Goal: Task Accomplishment & Management: Use online tool/utility

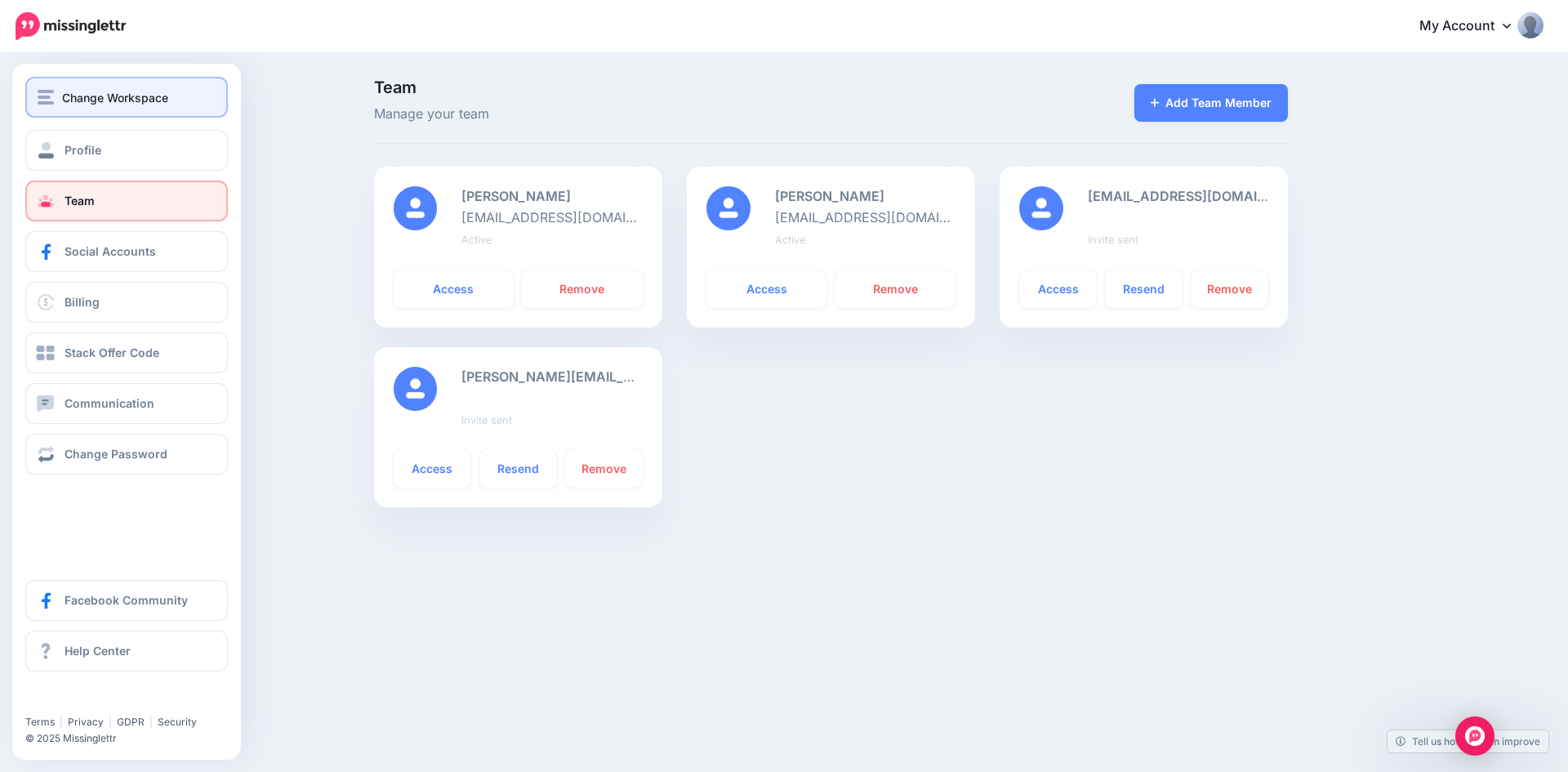
click at [61, 92] on div "Change Workspace" at bounding box center [126, 98] width 178 height 19
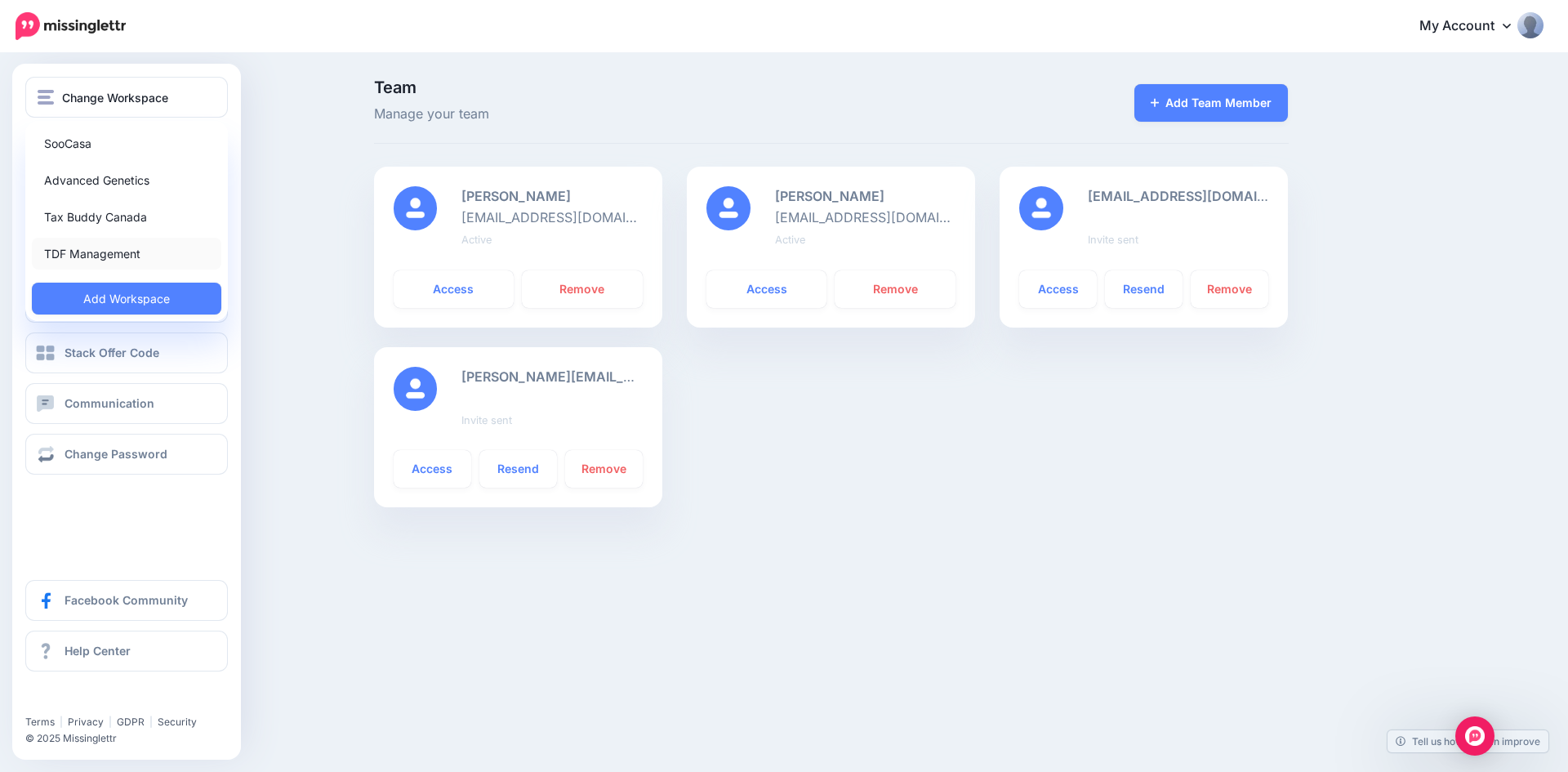
click at [76, 256] on link "TDF Management" at bounding box center [126, 253] width 190 height 31
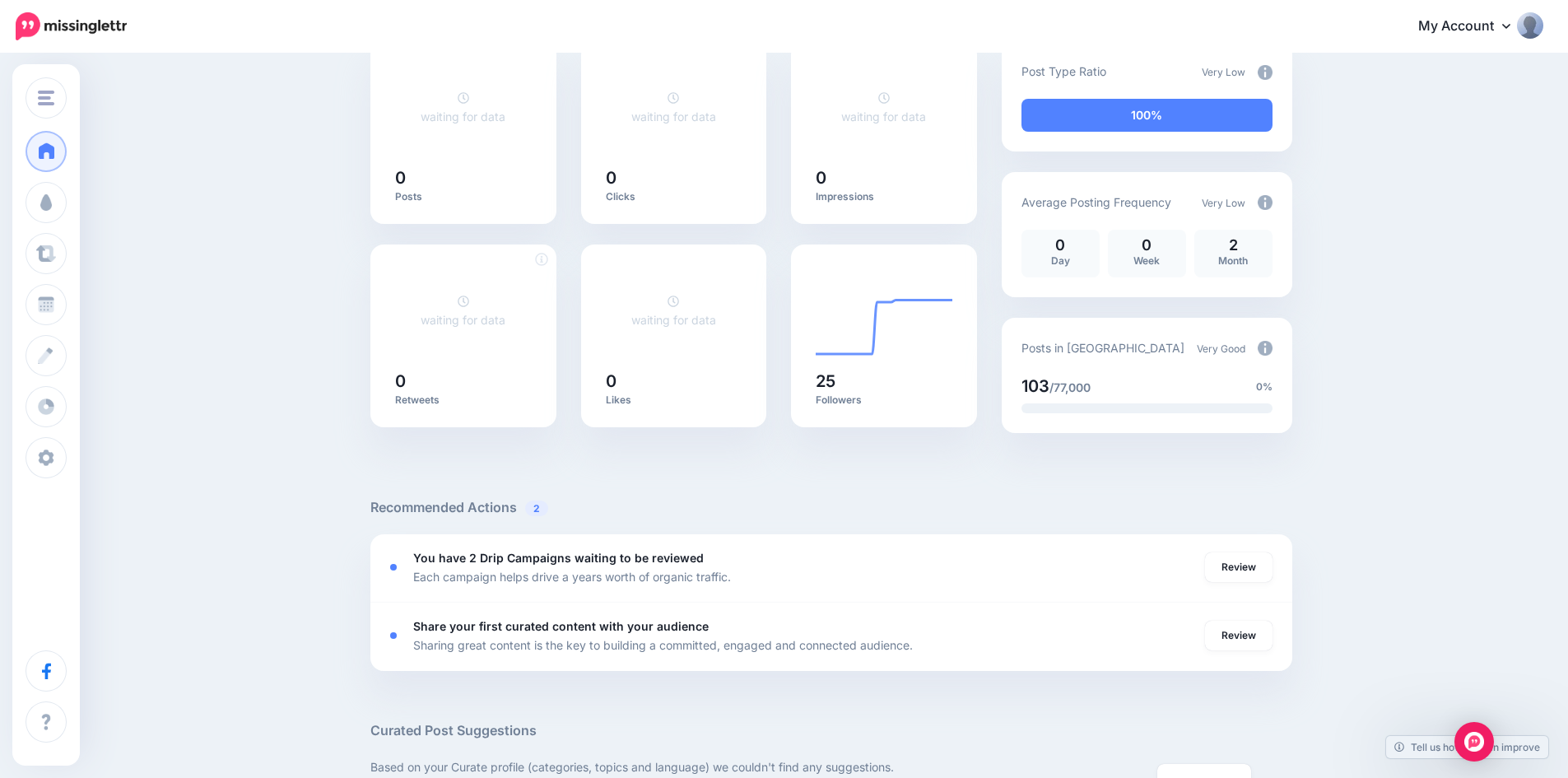
scroll to position [164, 0]
click at [1266, 565] on link "Review" at bounding box center [1238, 567] width 68 height 30
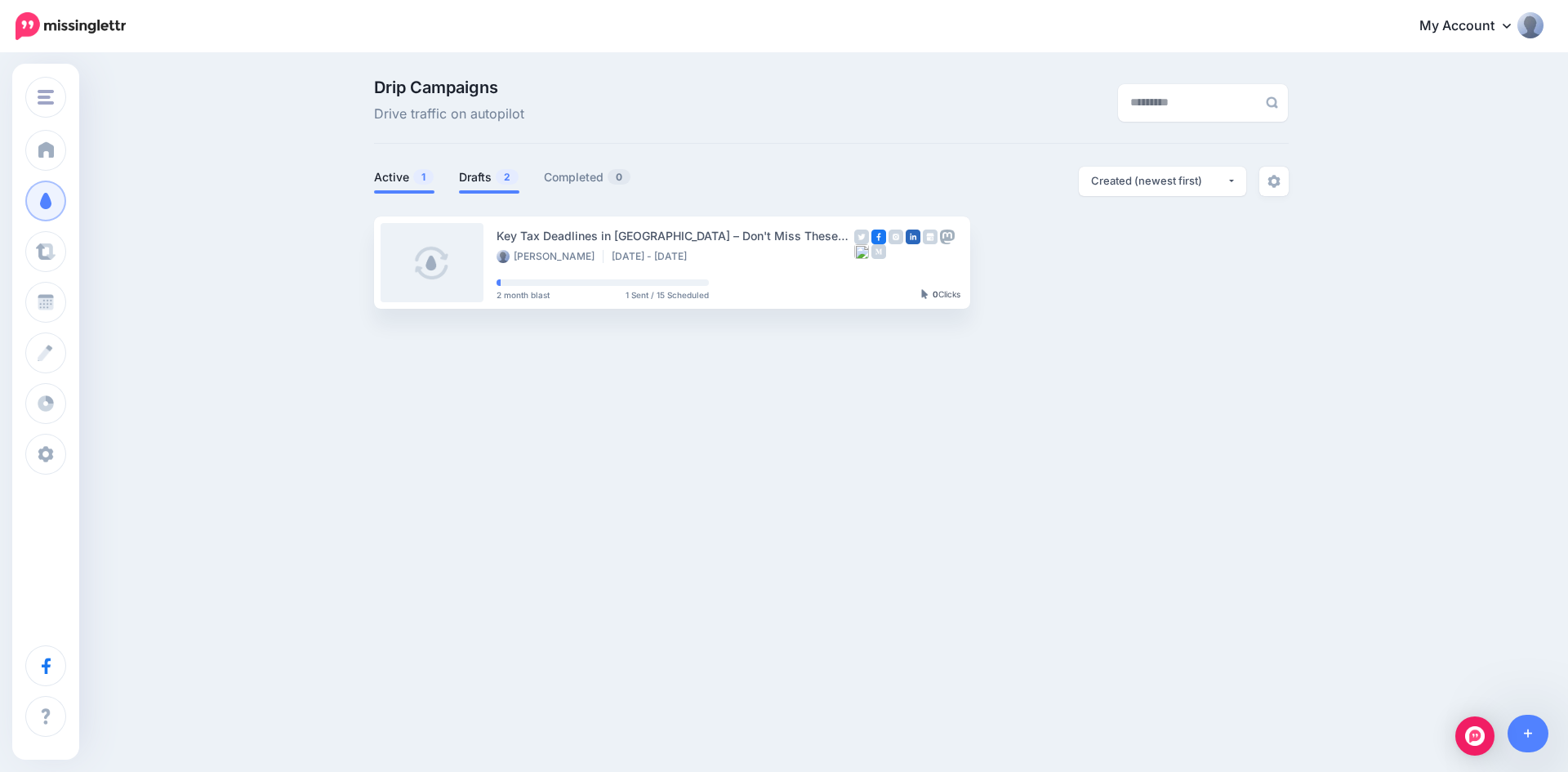
click at [470, 176] on link "Drafts 2" at bounding box center [489, 177] width 60 height 20
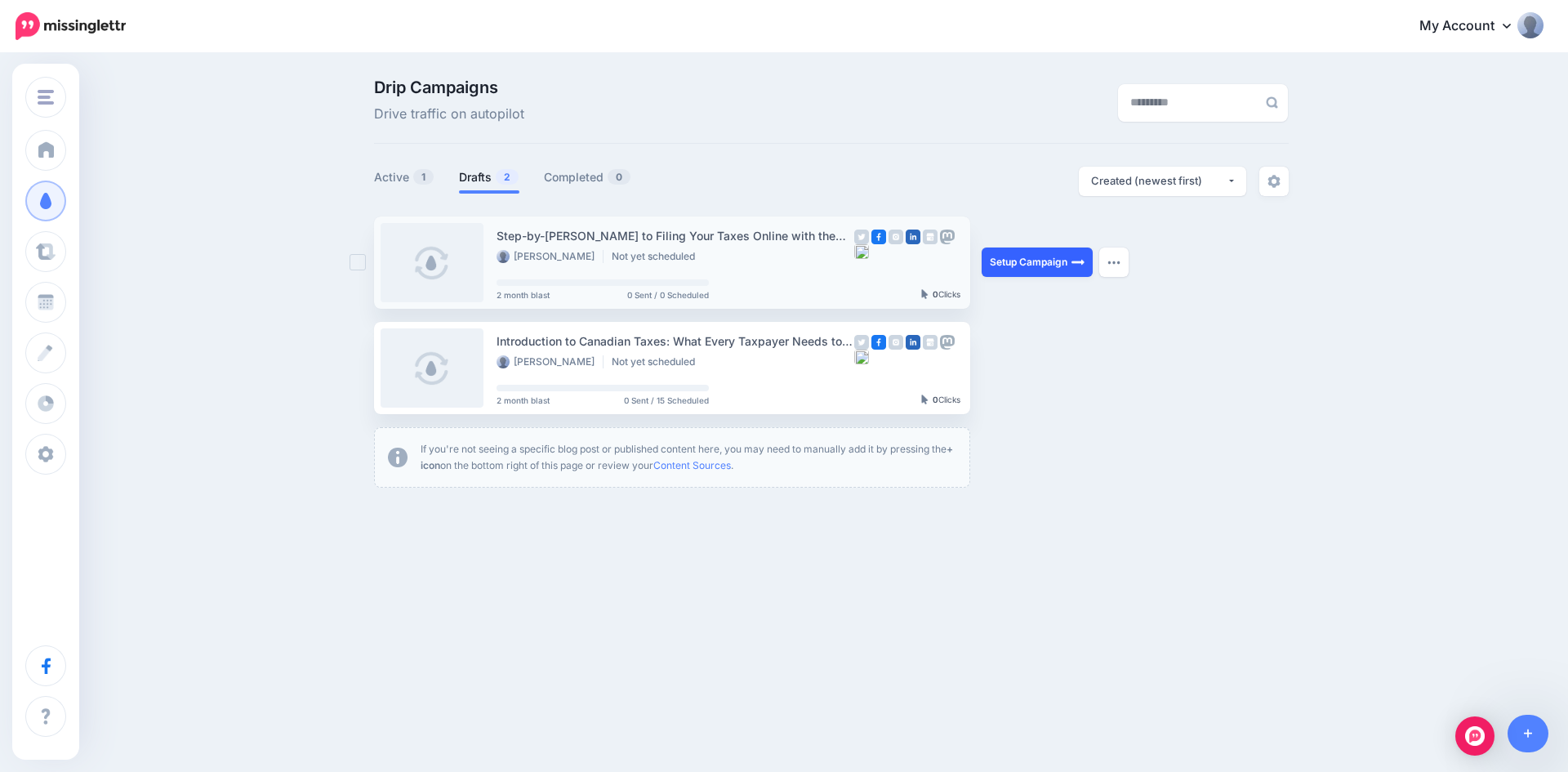
click at [1033, 260] on link "Setup Campaign" at bounding box center [1037, 263] width 111 height 30
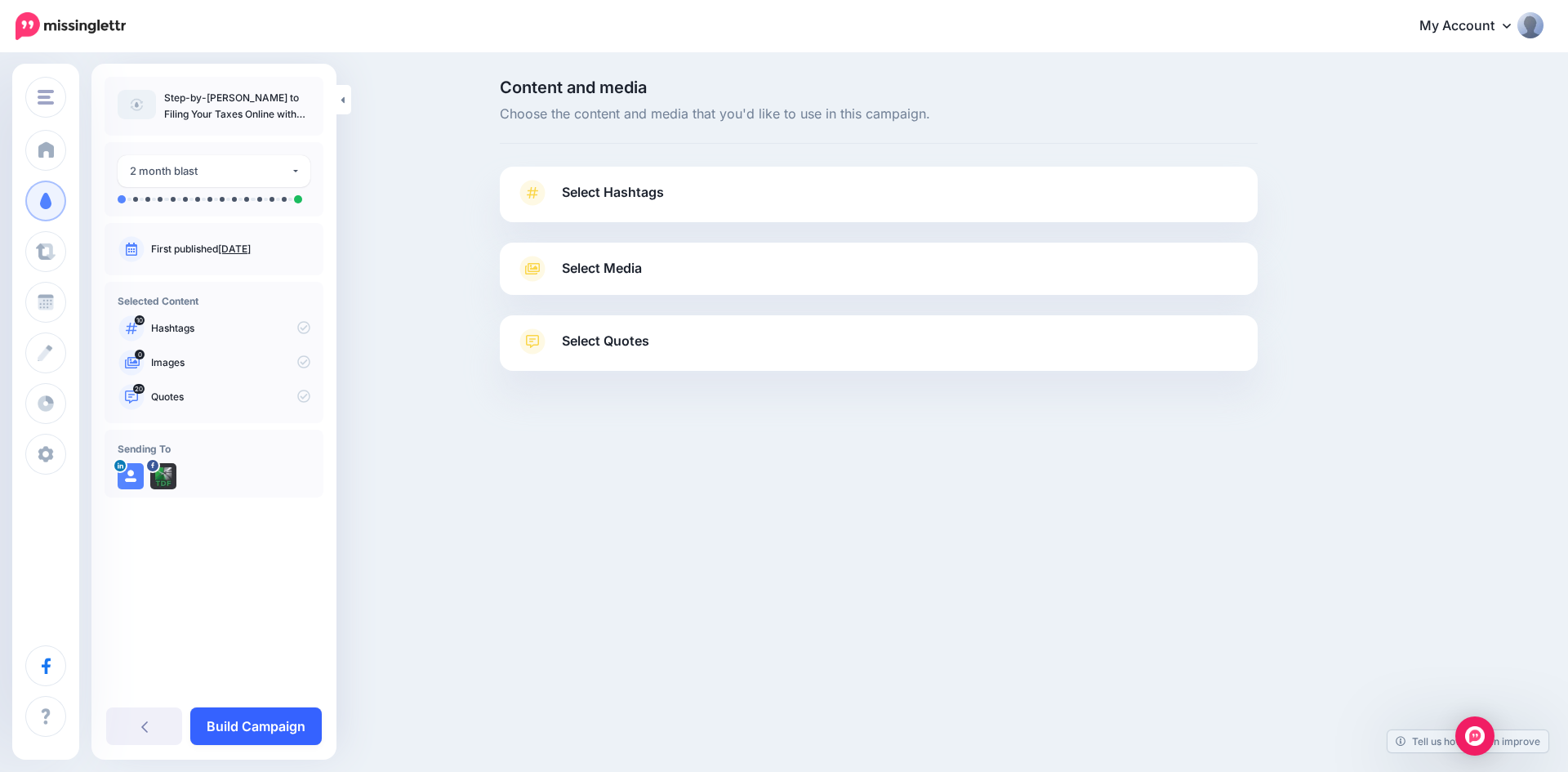
click at [259, 725] on link "Build Campaign" at bounding box center [256, 726] width 132 height 37
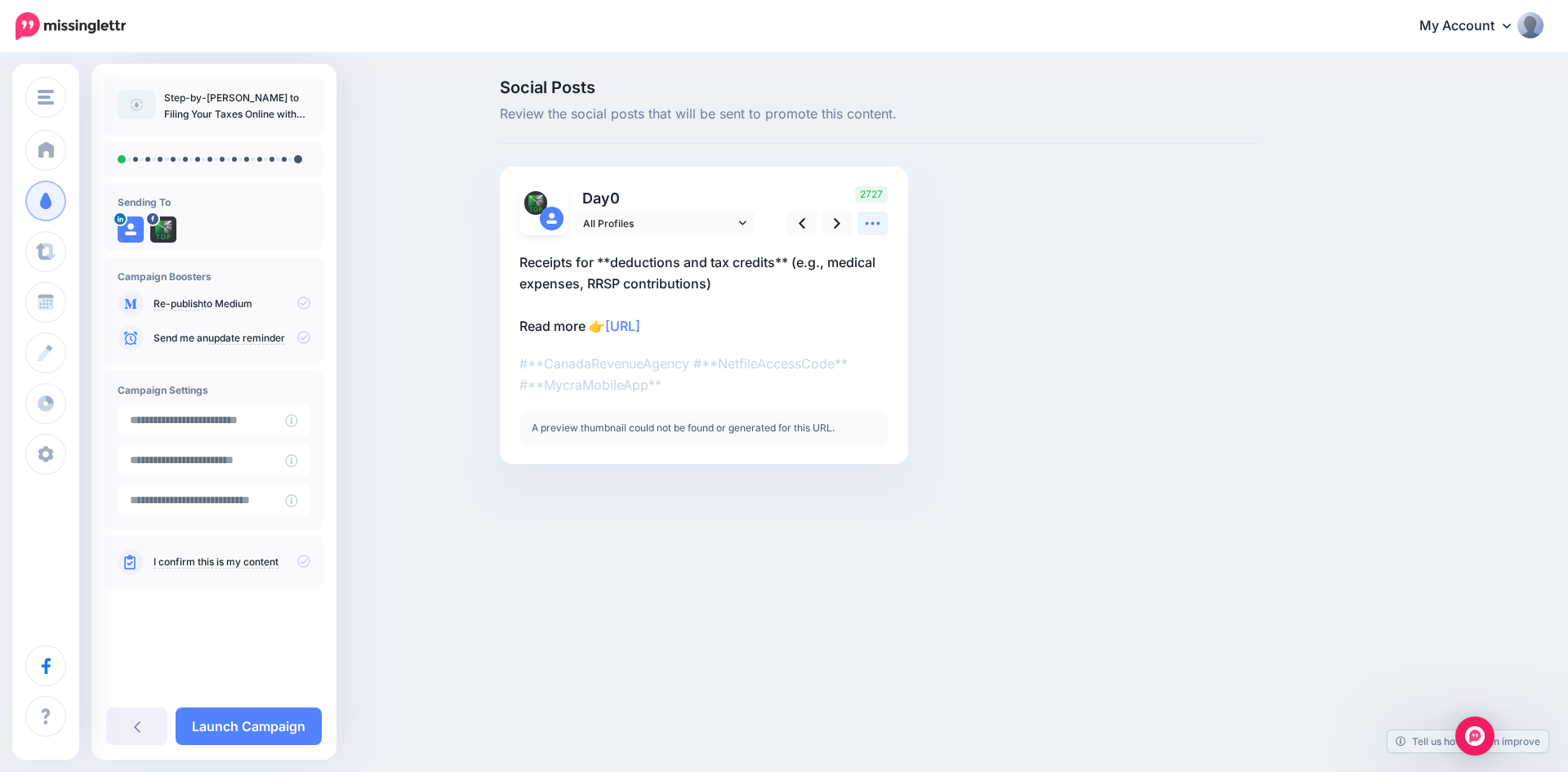
click at [871, 226] on icon at bounding box center [872, 223] width 17 height 17
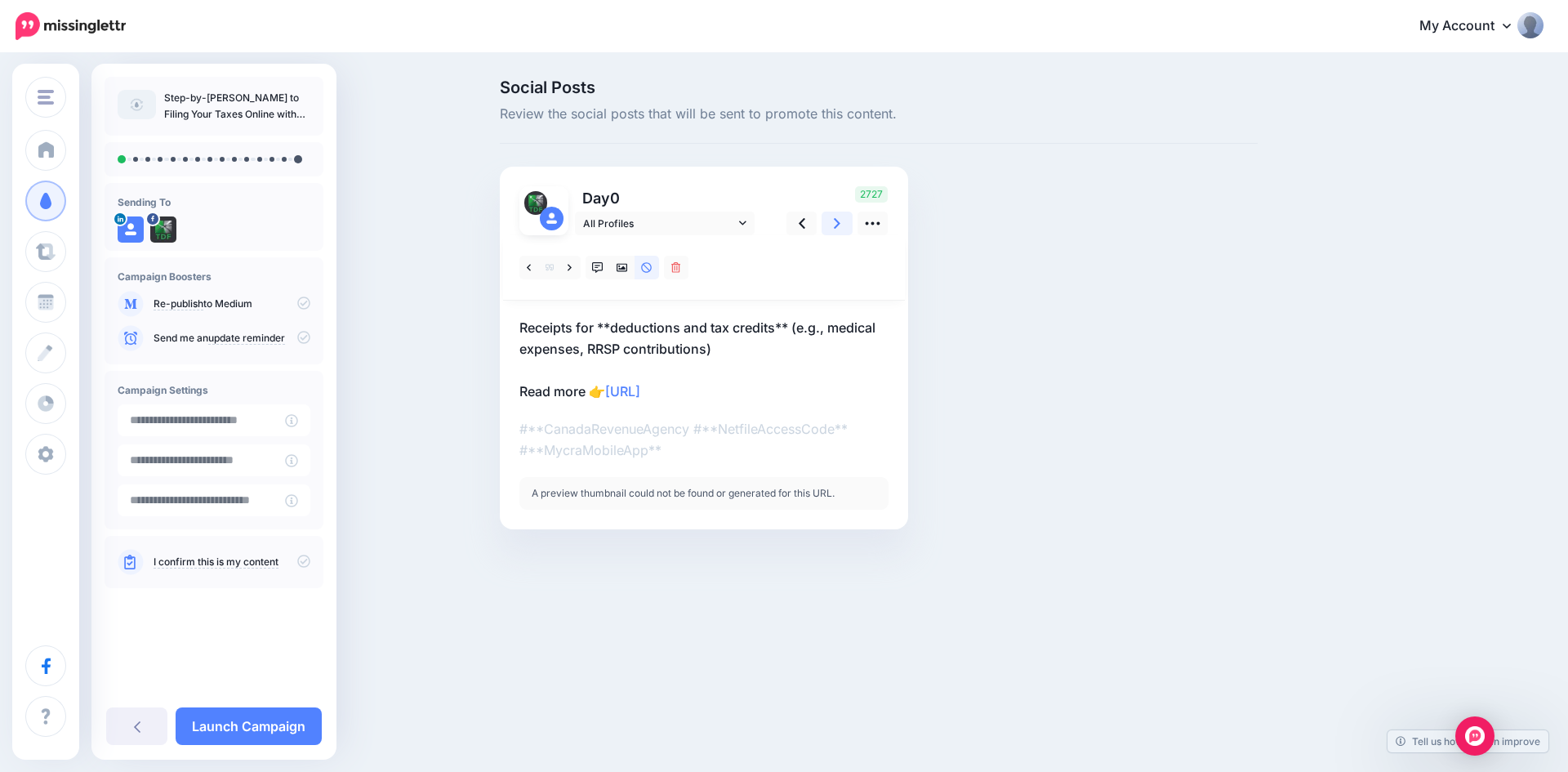
click at [839, 220] on icon at bounding box center [837, 223] width 7 height 17
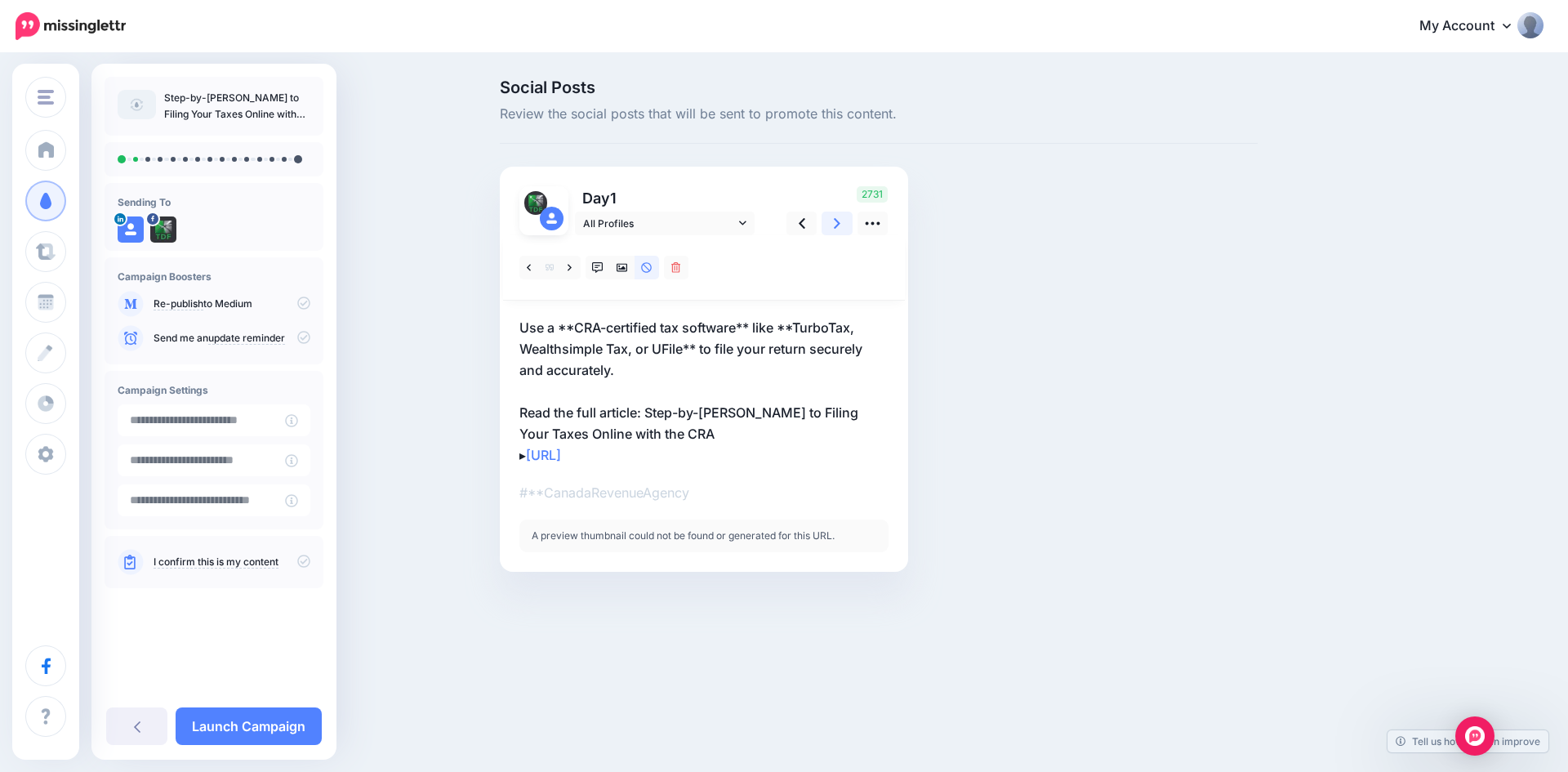
click at [839, 220] on icon at bounding box center [837, 223] width 7 height 17
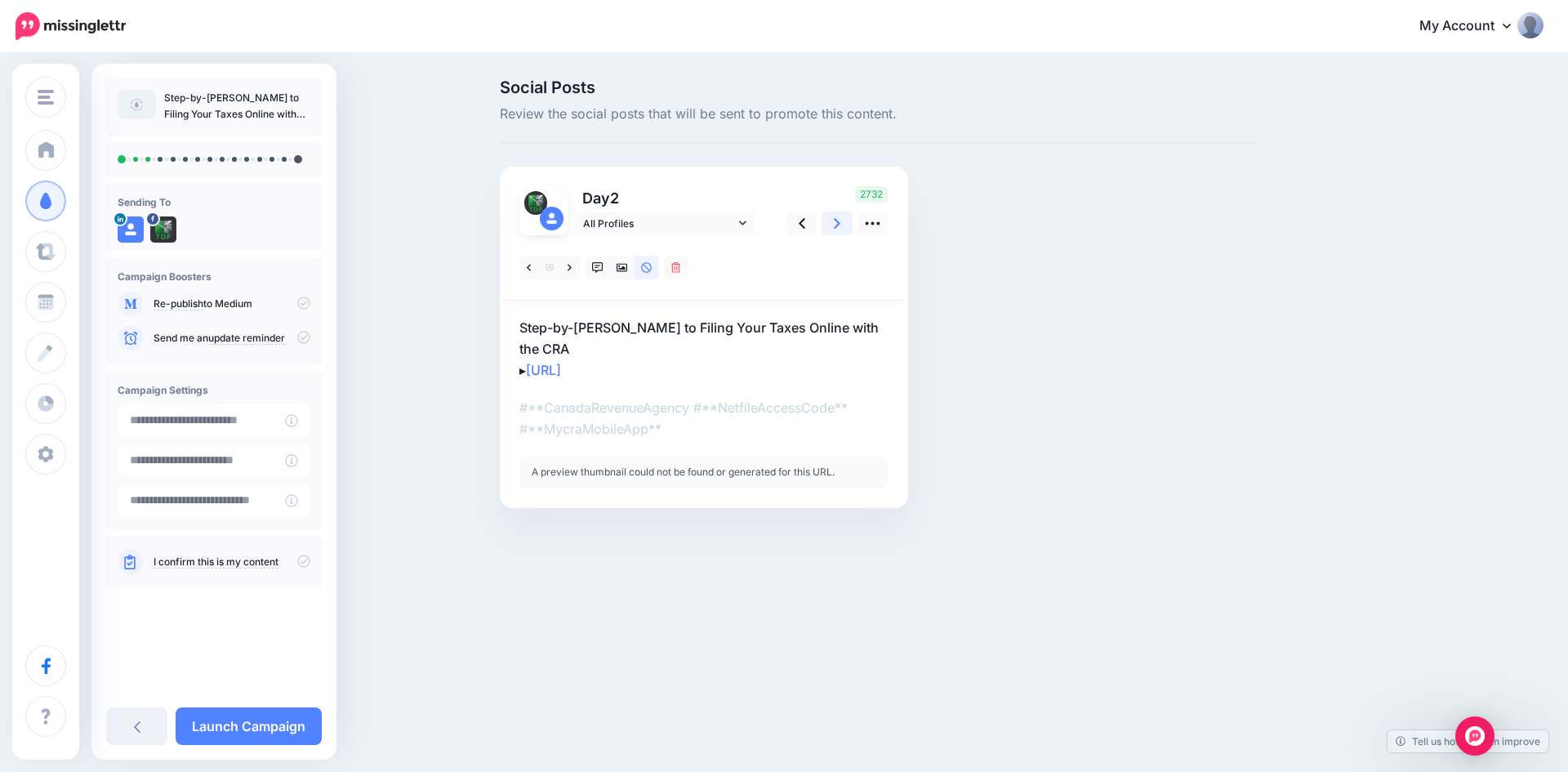
click at [839, 220] on icon at bounding box center [837, 223] width 7 height 17
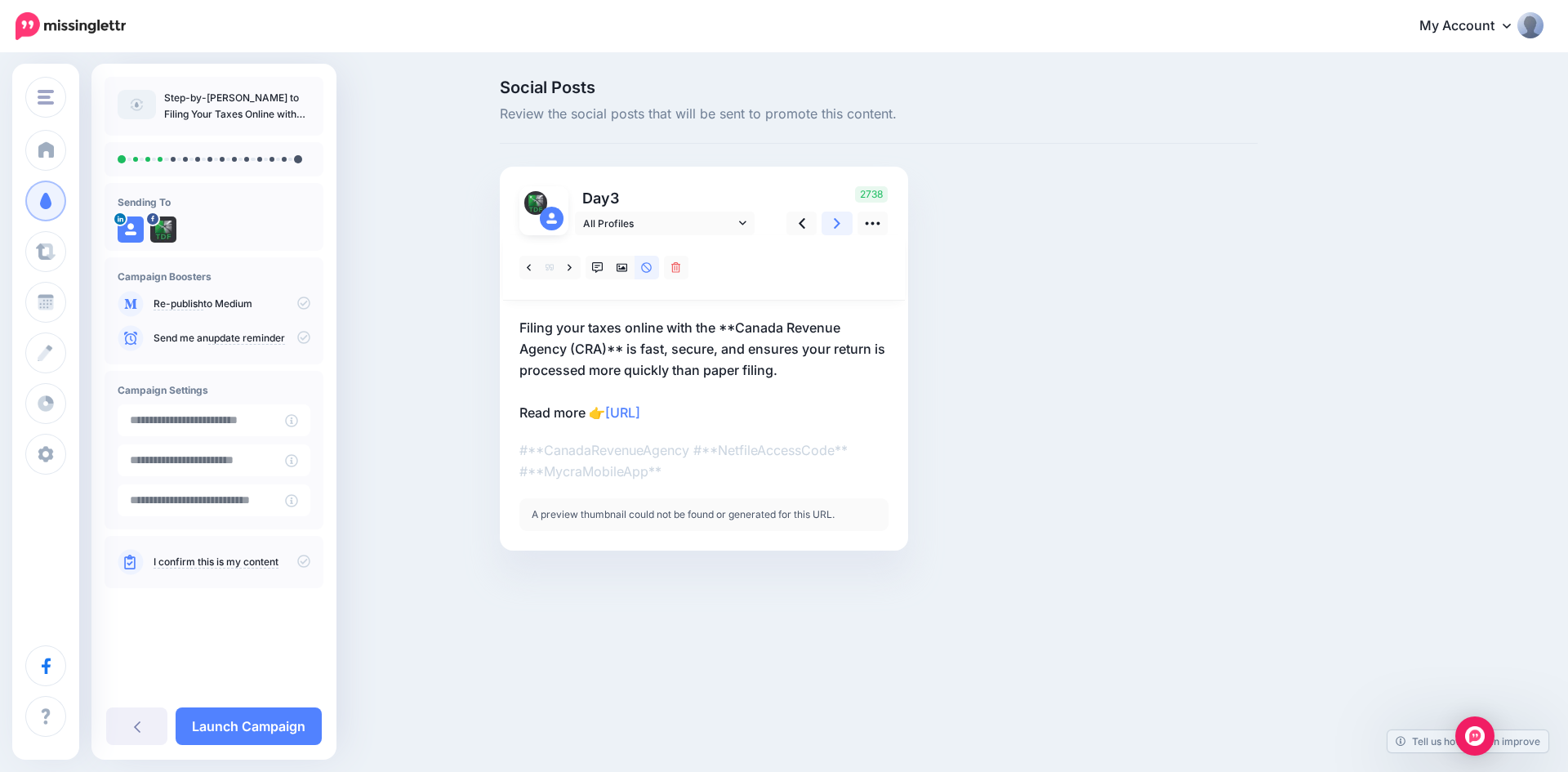
click at [839, 220] on icon at bounding box center [837, 223] width 7 height 17
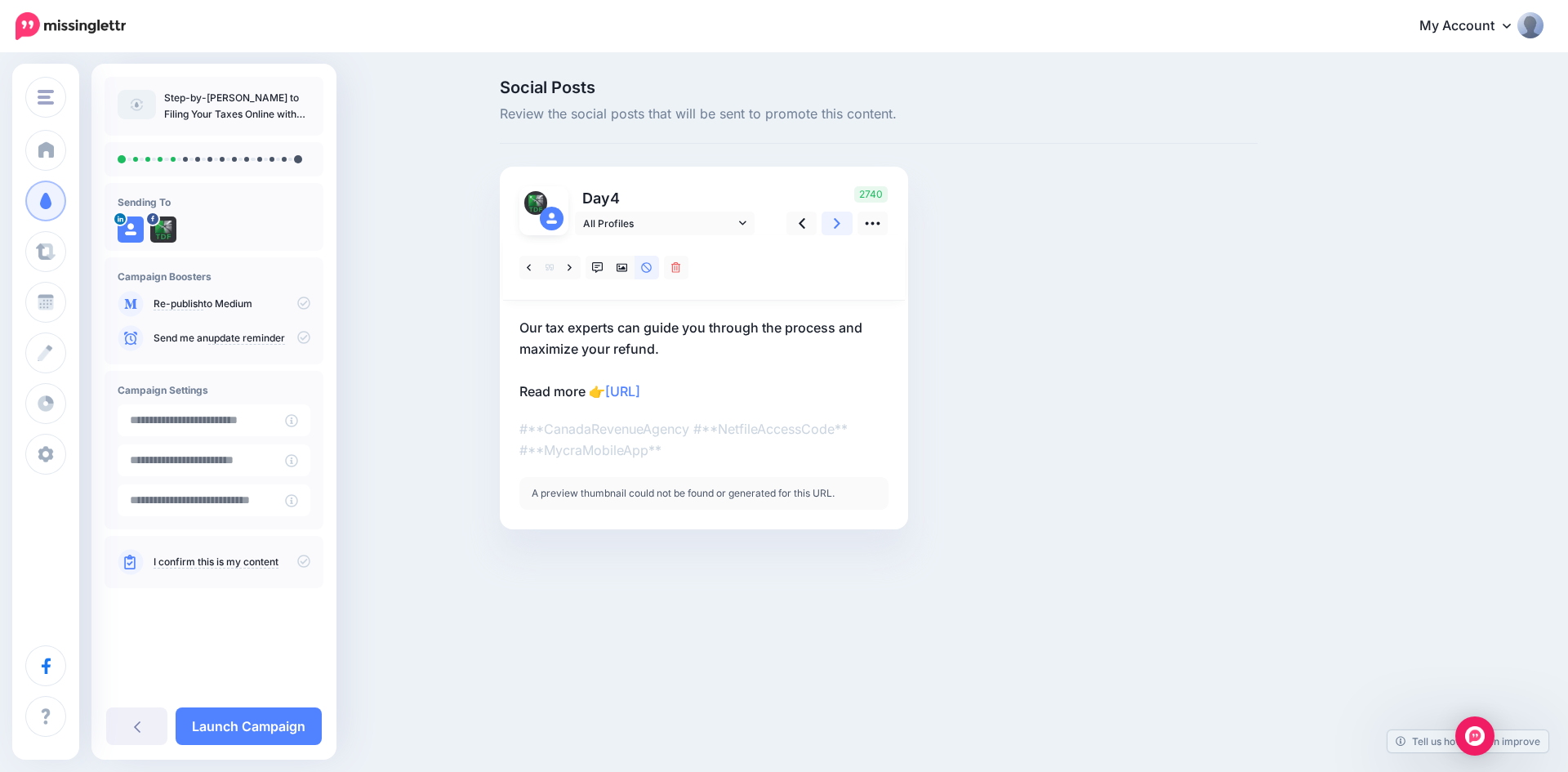
click at [839, 220] on icon at bounding box center [837, 223] width 7 height 17
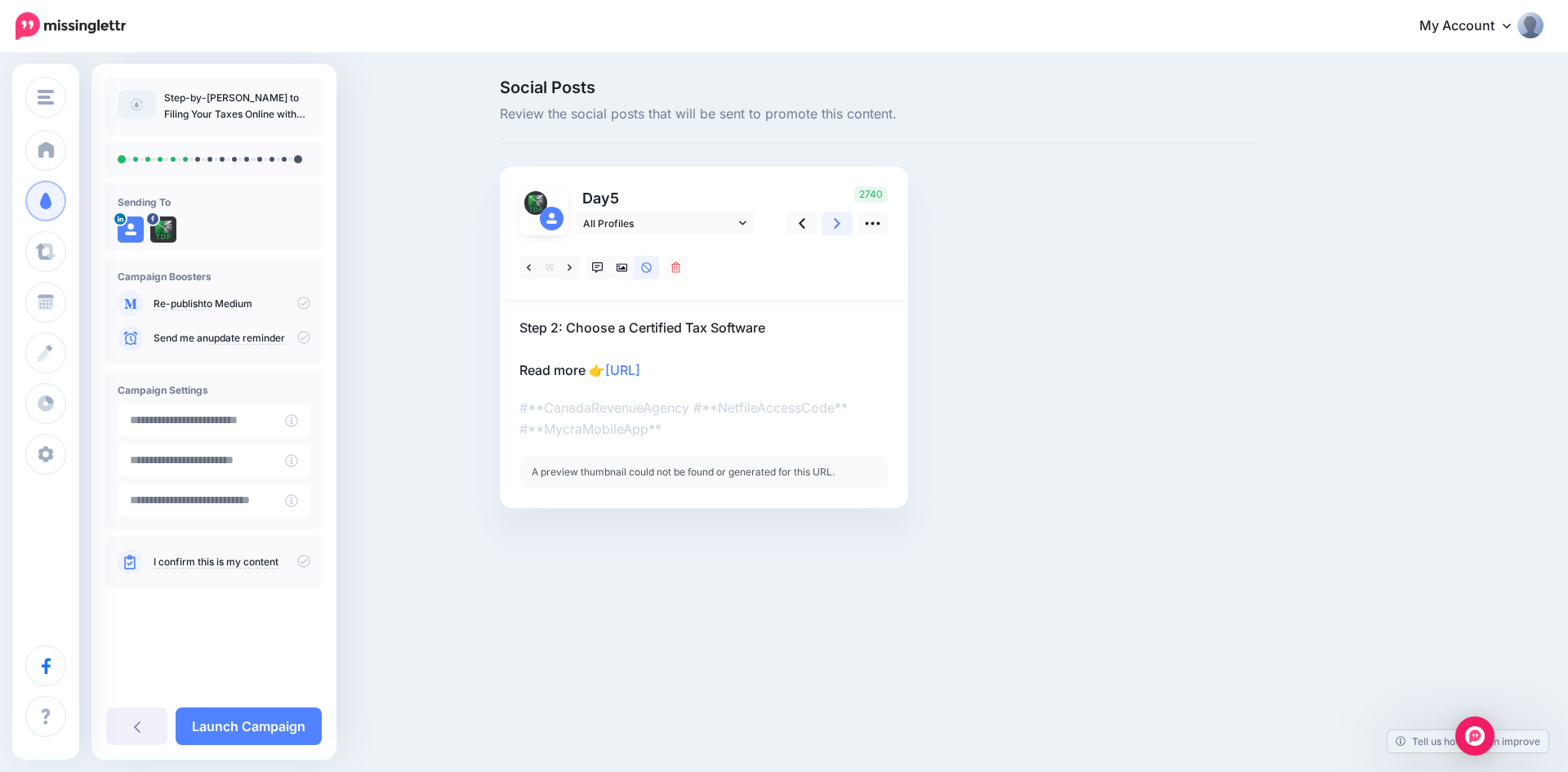
click at [839, 220] on icon at bounding box center [837, 223] width 7 height 17
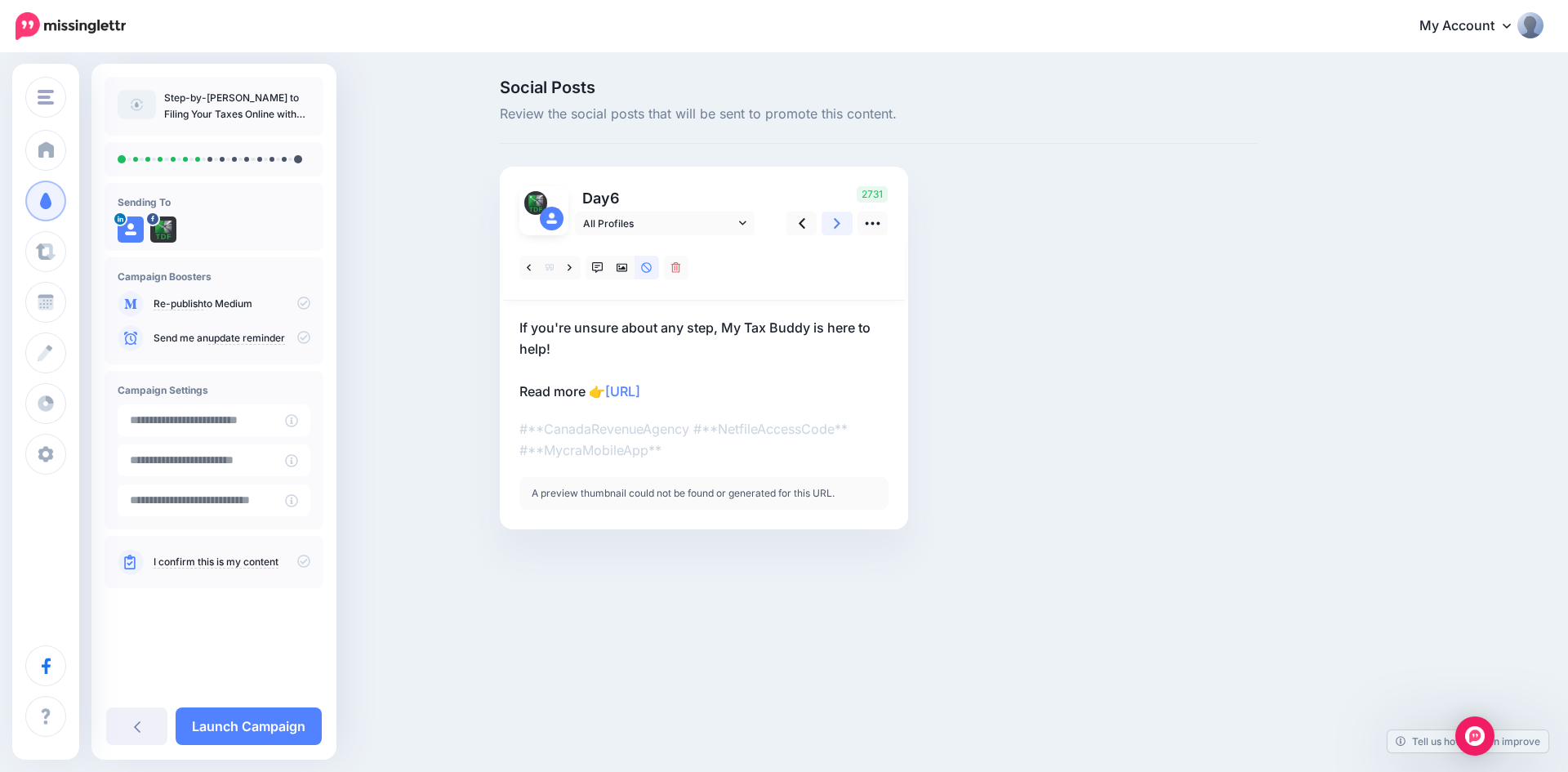
click at [839, 220] on icon at bounding box center [837, 223] width 7 height 17
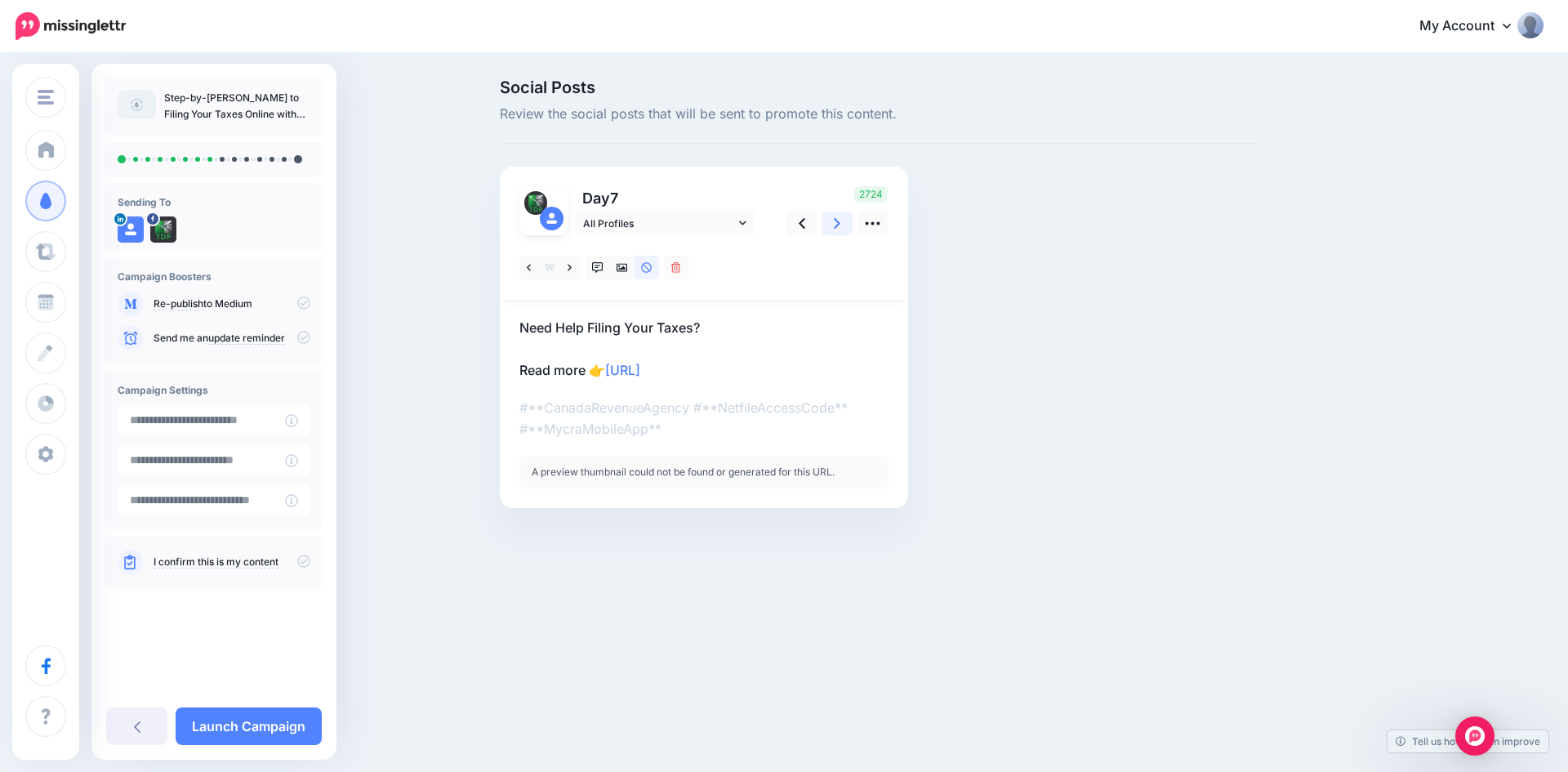
click at [839, 220] on icon at bounding box center [837, 223] width 7 height 17
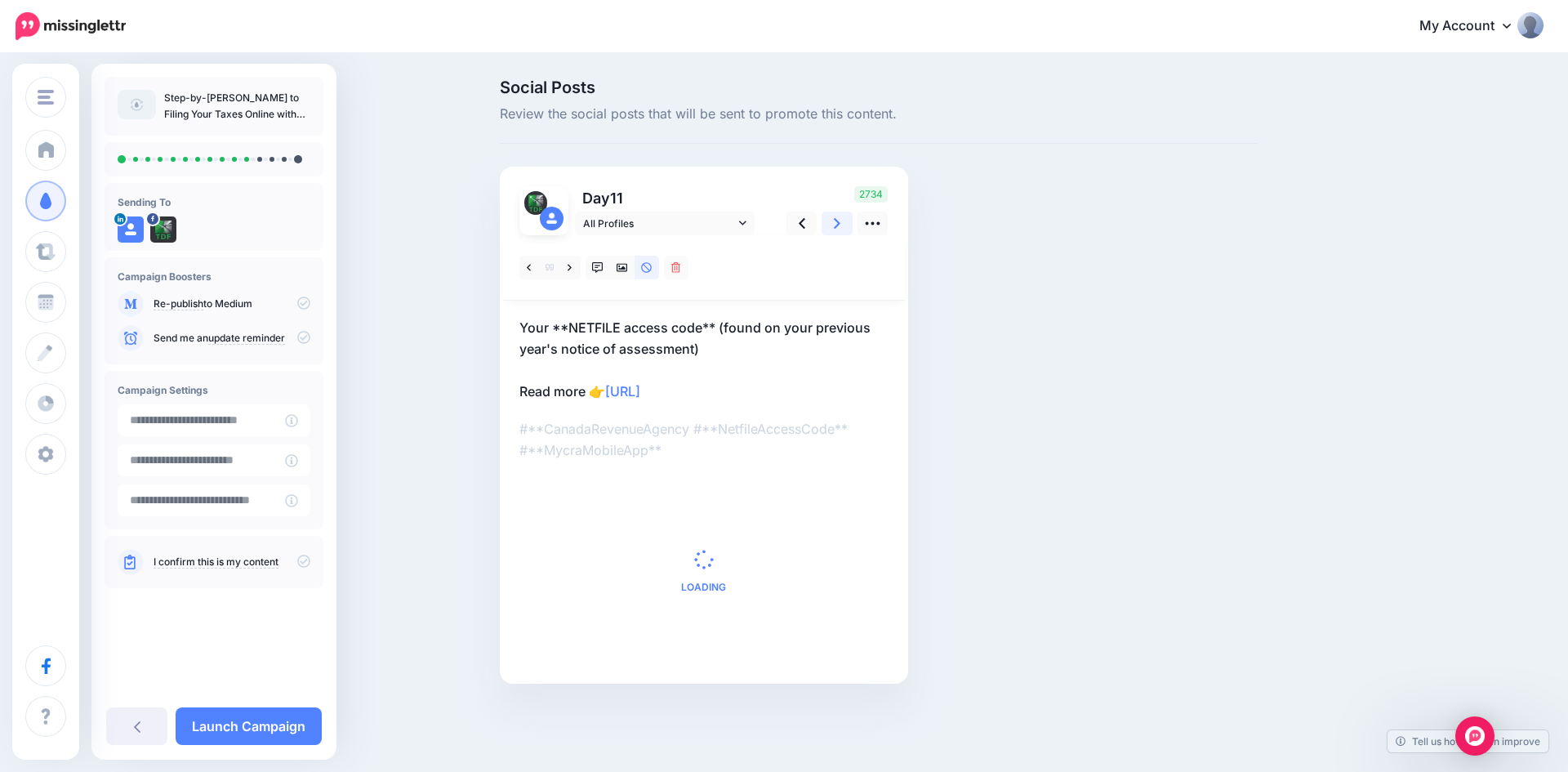
click at [839, 220] on icon at bounding box center [837, 223] width 7 height 17
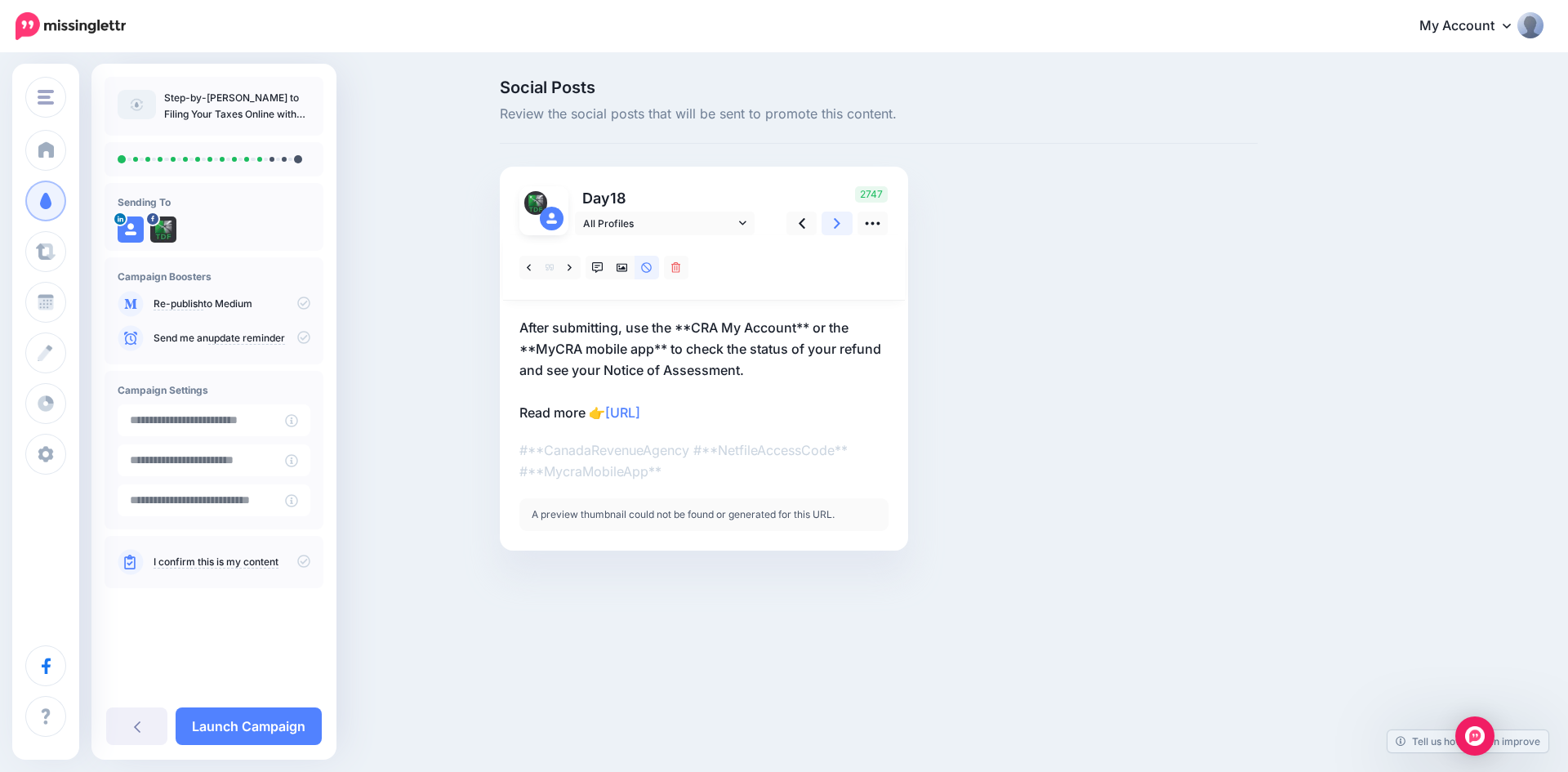
click at [839, 220] on icon at bounding box center [837, 223] width 7 height 17
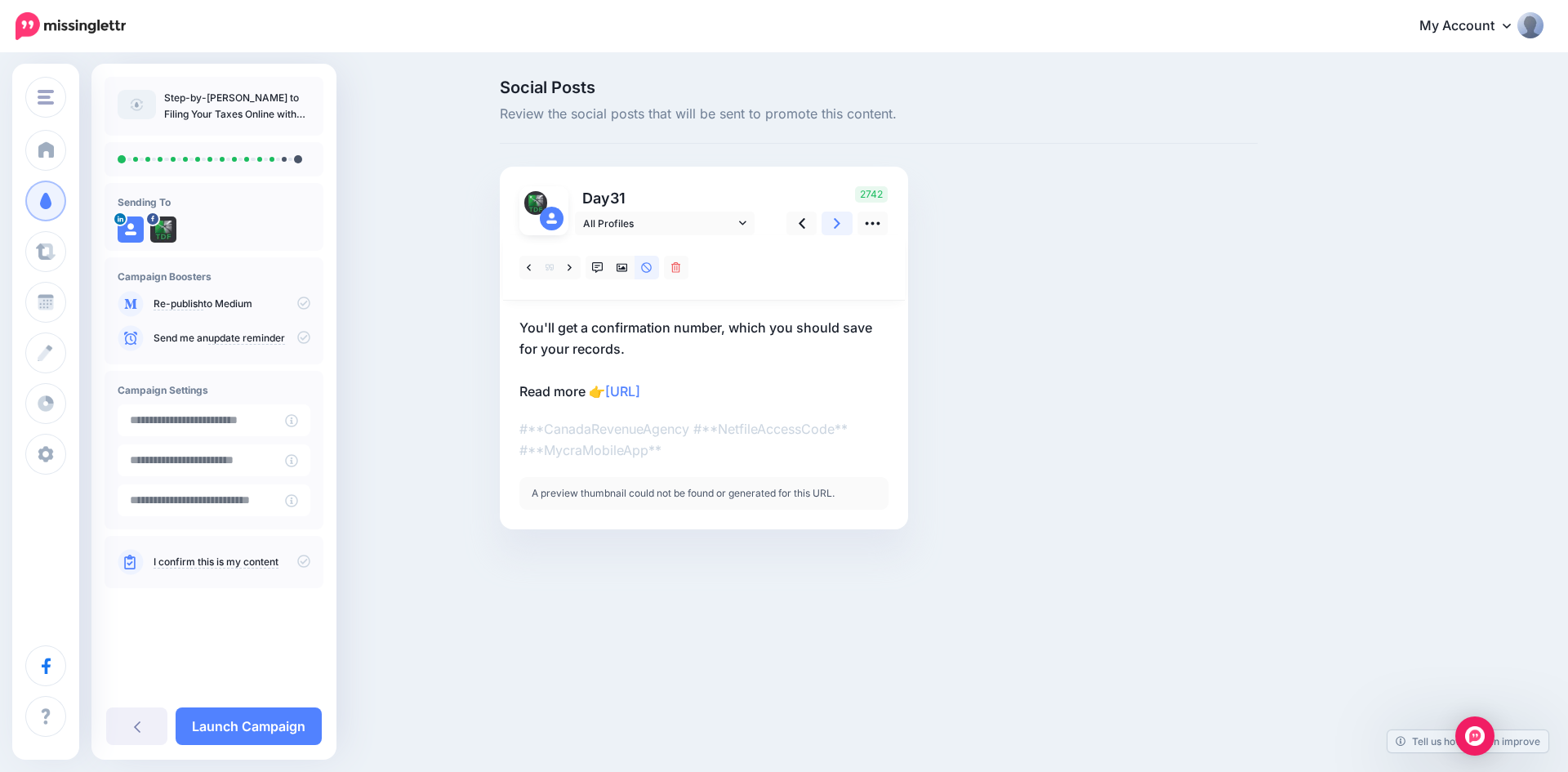
click at [839, 220] on icon at bounding box center [837, 223] width 7 height 17
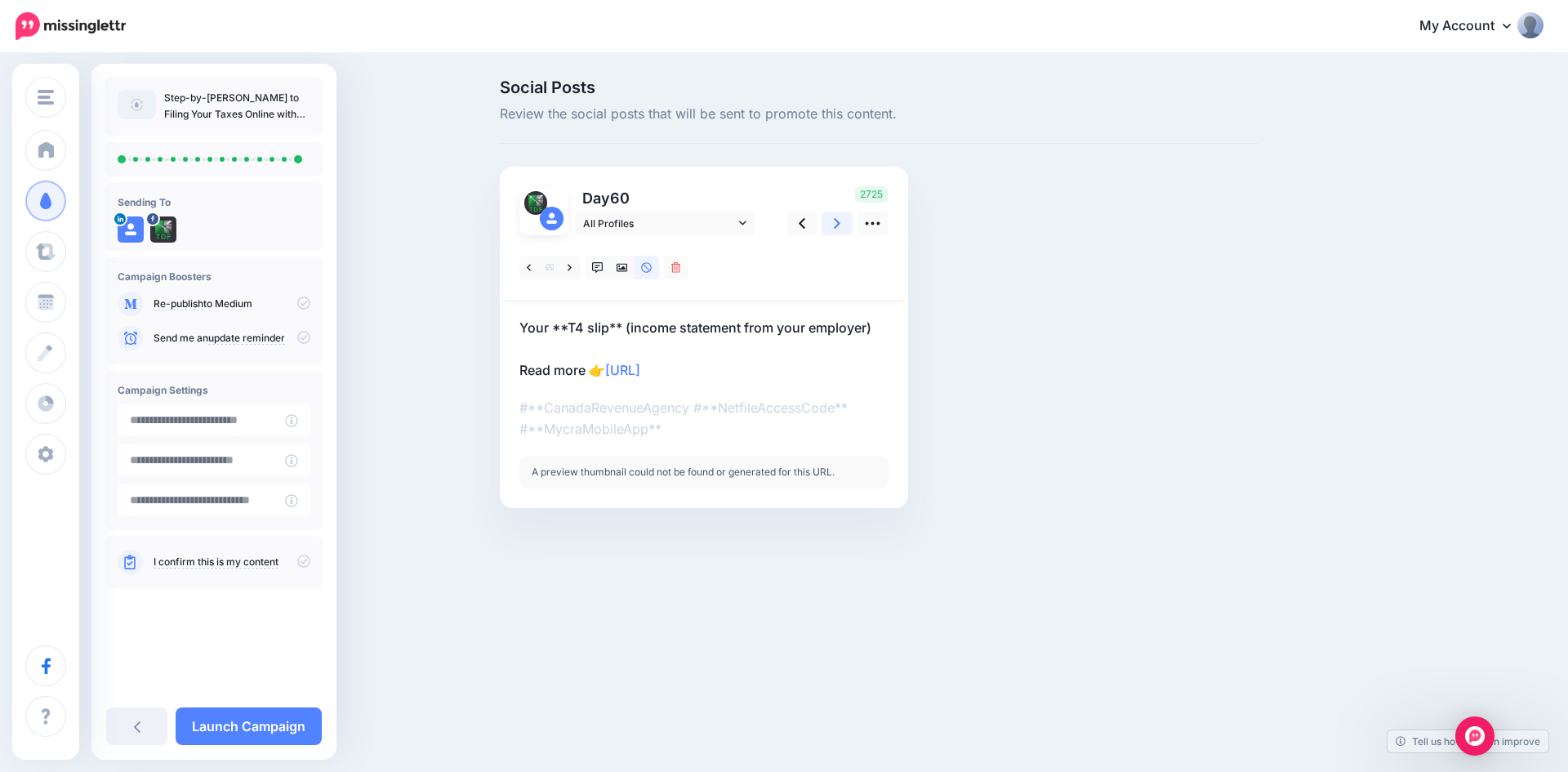
click at [839, 220] on icon at bounding box center [837, 223] width 7 height 17
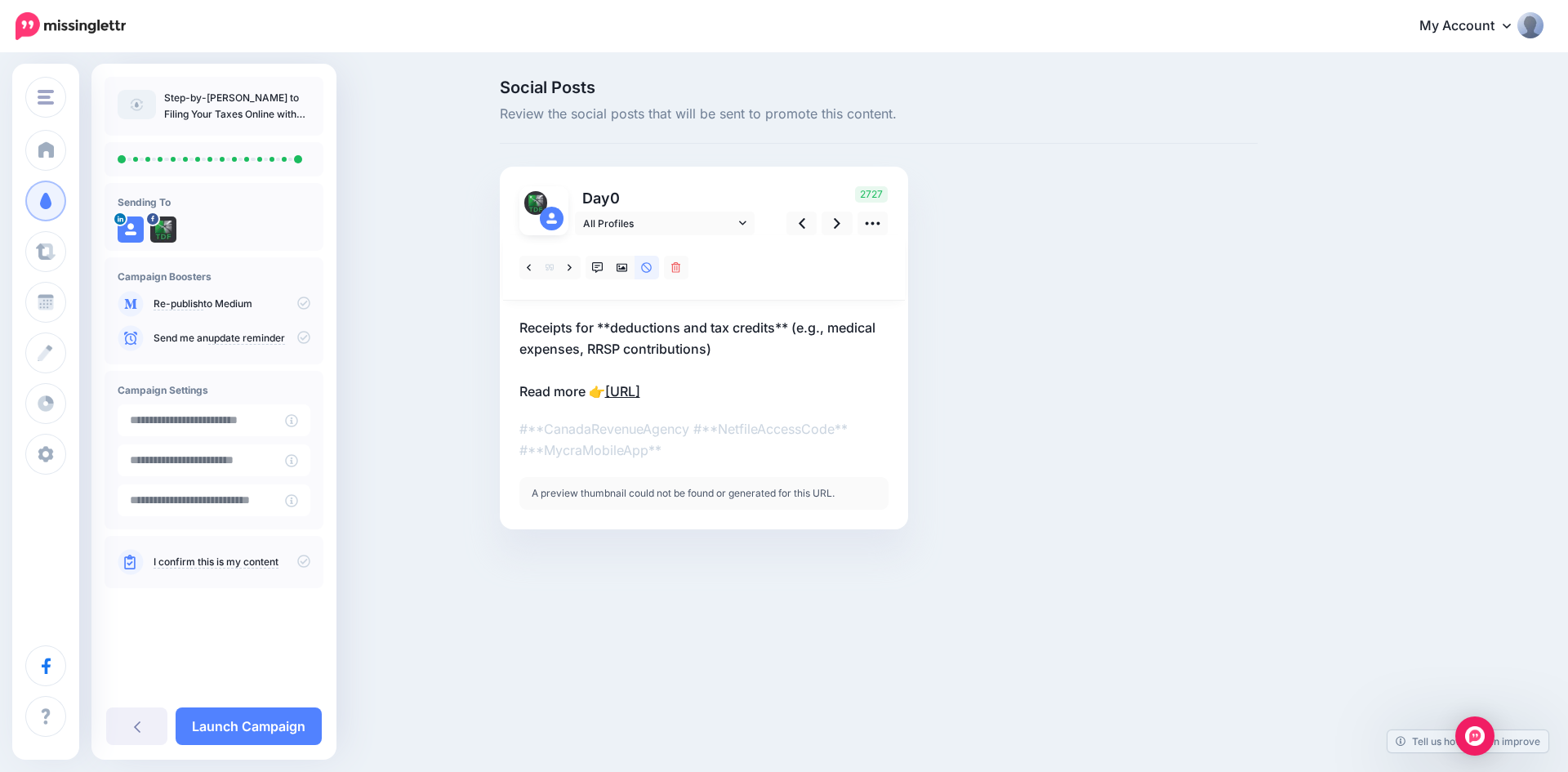
click at [640, 393] on link "https://lttr.ai/AgBxe" at bounding box center [623, 391] width 35 height 17
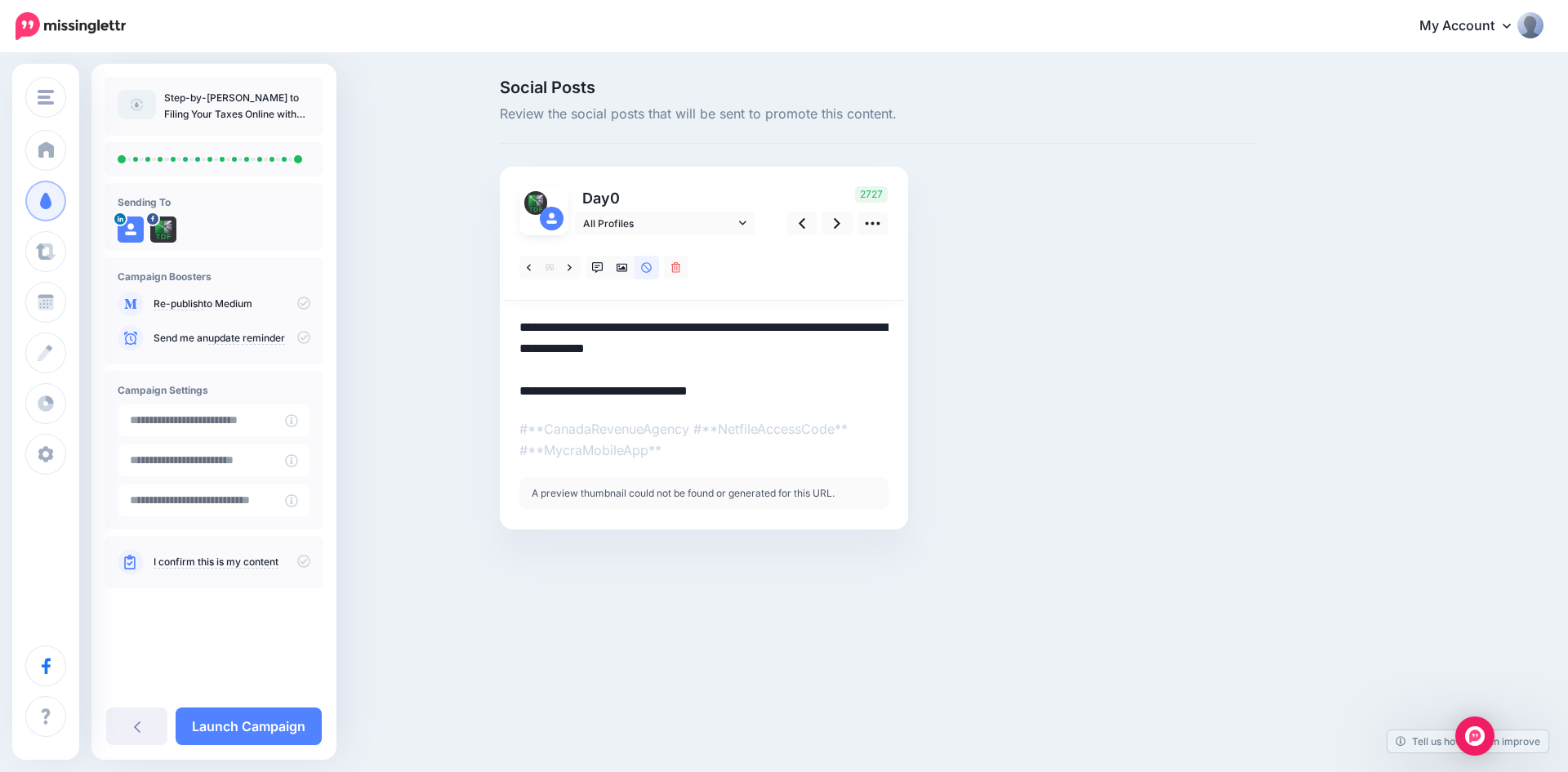
click at [774, 590] on div "Social Posts Review the social posts that will be sent to promote this content.…" at bounding box center [784, 329] width 1568 height 548
click at [601, 263] on icon at bounding box center [598, 268] width 12 height 12
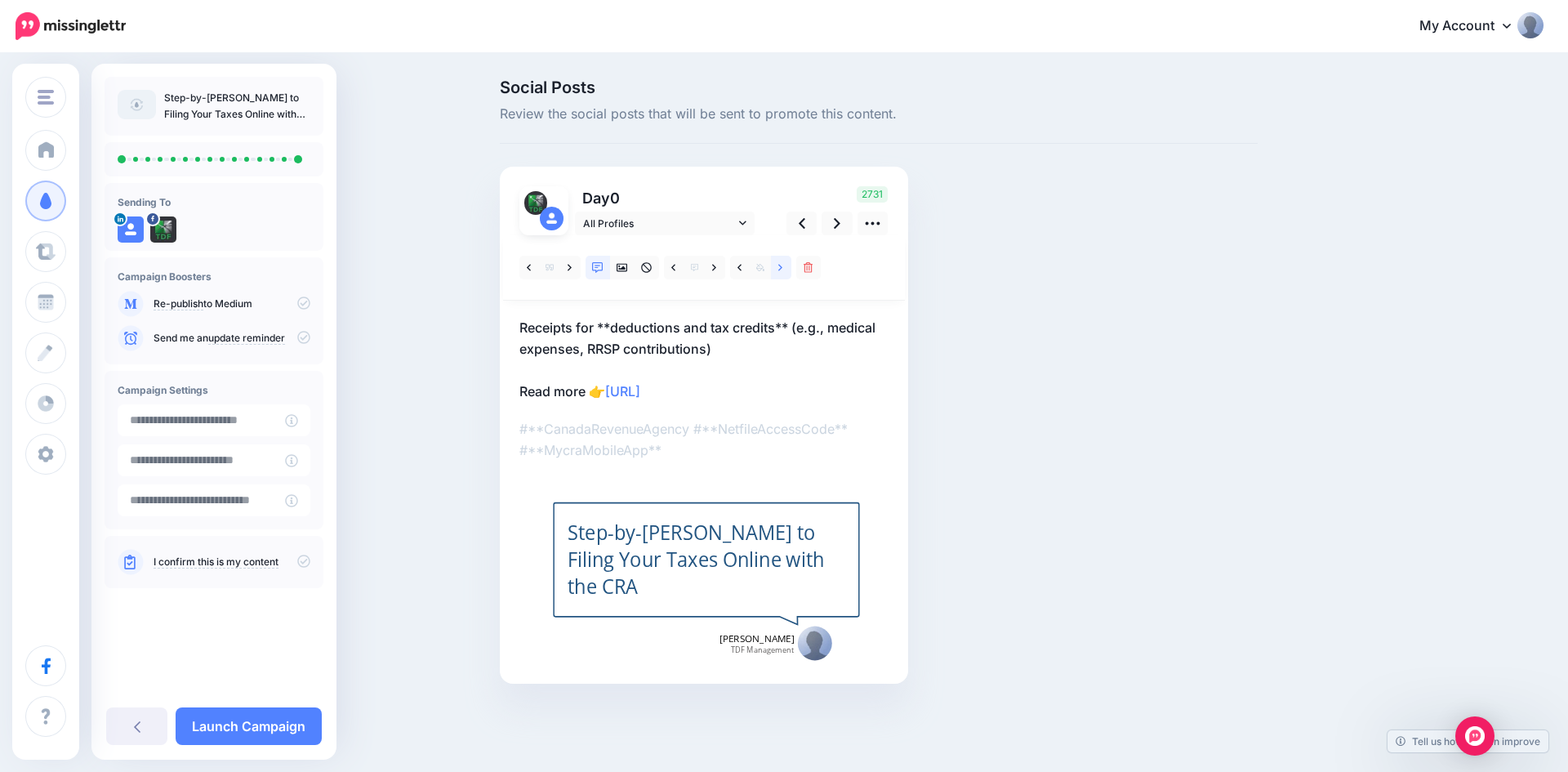
click at [780, 265] on icon at bounding box center [780, 268] width 4 height 7
click at [714, 266] on icon at bounding box center [714, 268] width 4 height 12
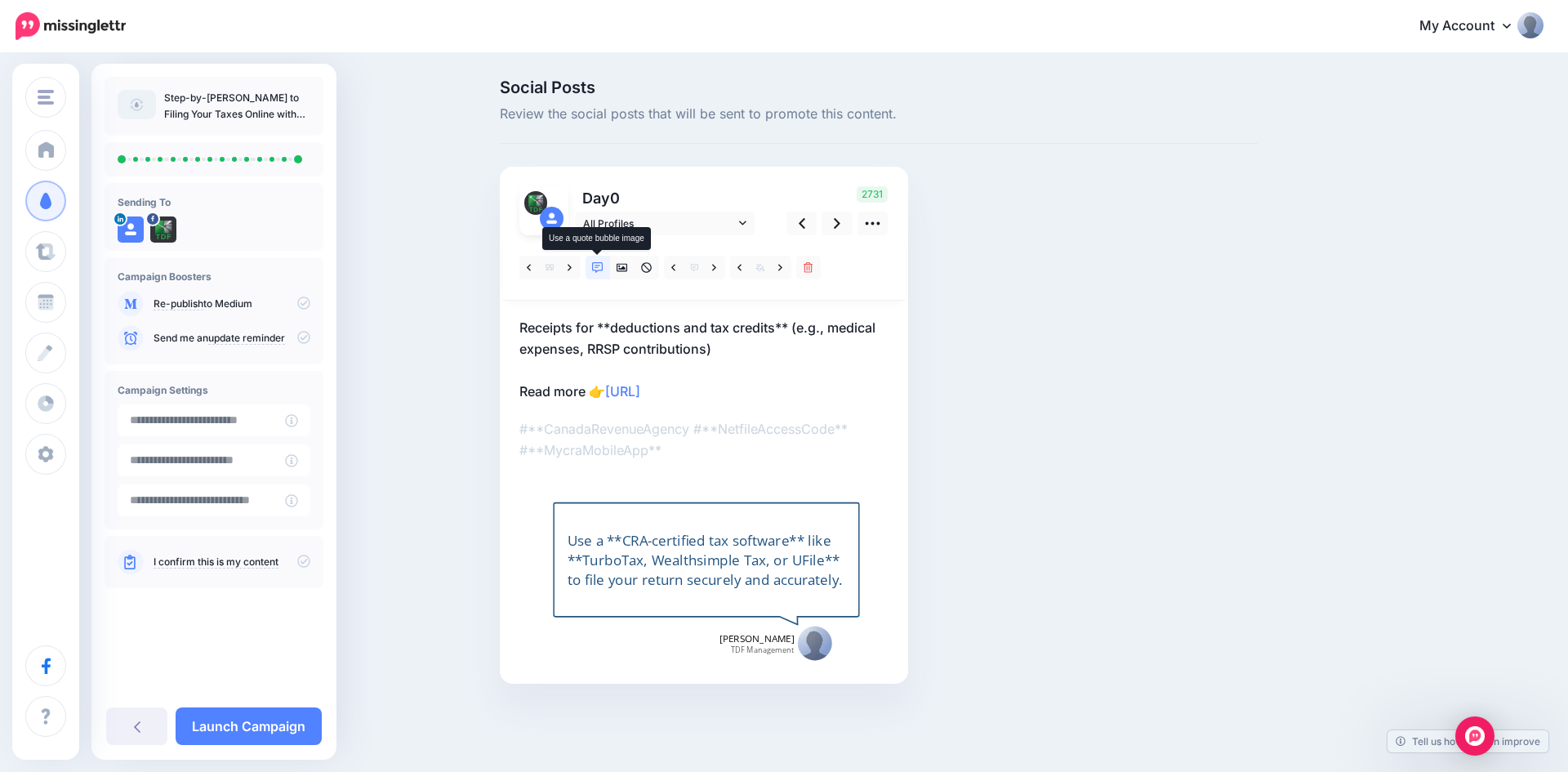
click at [588, 266] on link at bounding box center [598, 268] width 25 height 24
click at [598, 260] on link at bounding box center [598, 268] width 25 height 24
click at [716, 265] on icon at bounding box center [714, 268] width 4 height 12
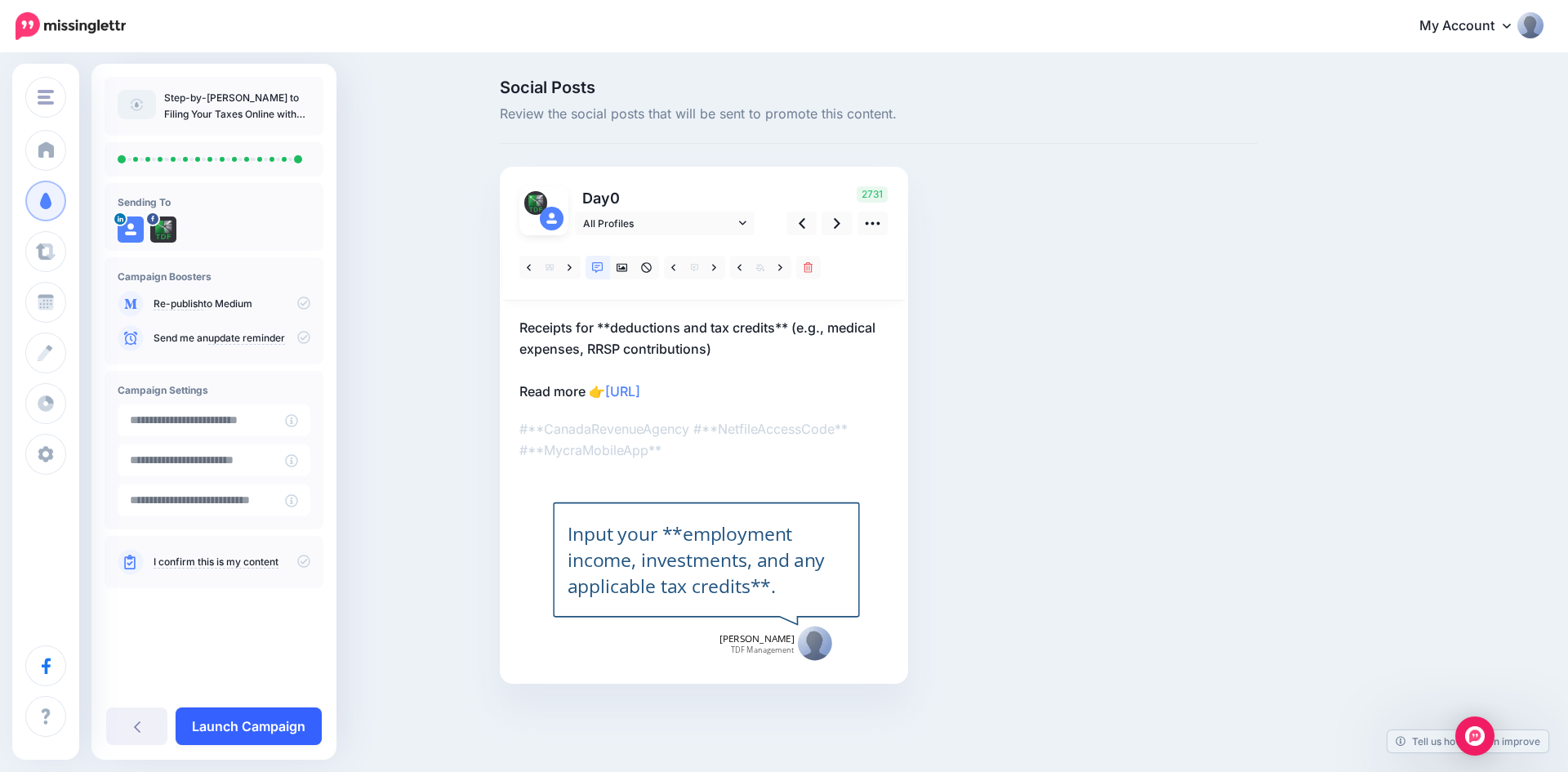
click at [233, 726] on link "Launch Campaign" at bounding box center [248, 726] width 147 height 37
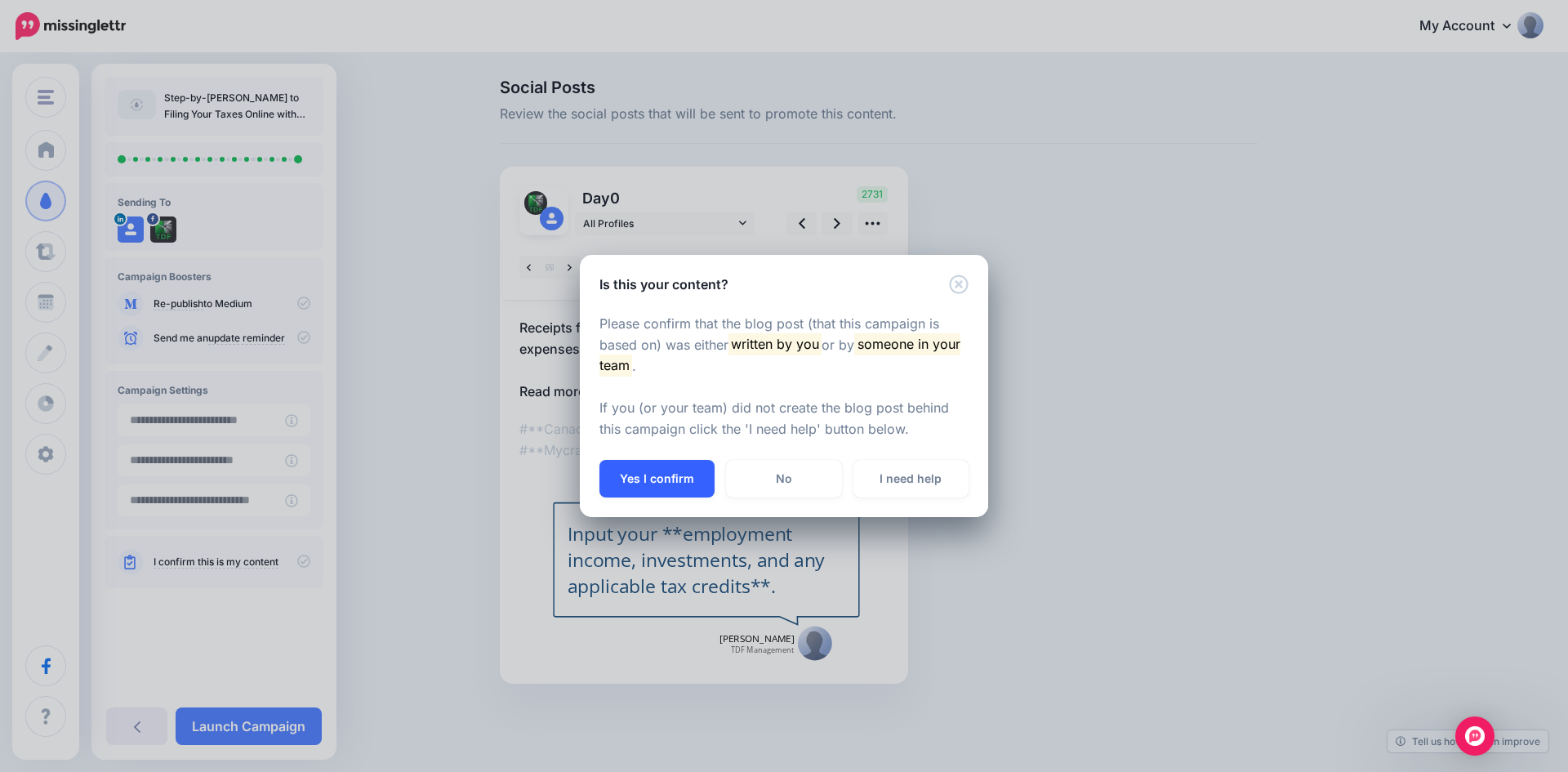
click at [672, 481] on button "Yes I confirm" at bounding box center [657, 478] width 115 height 37
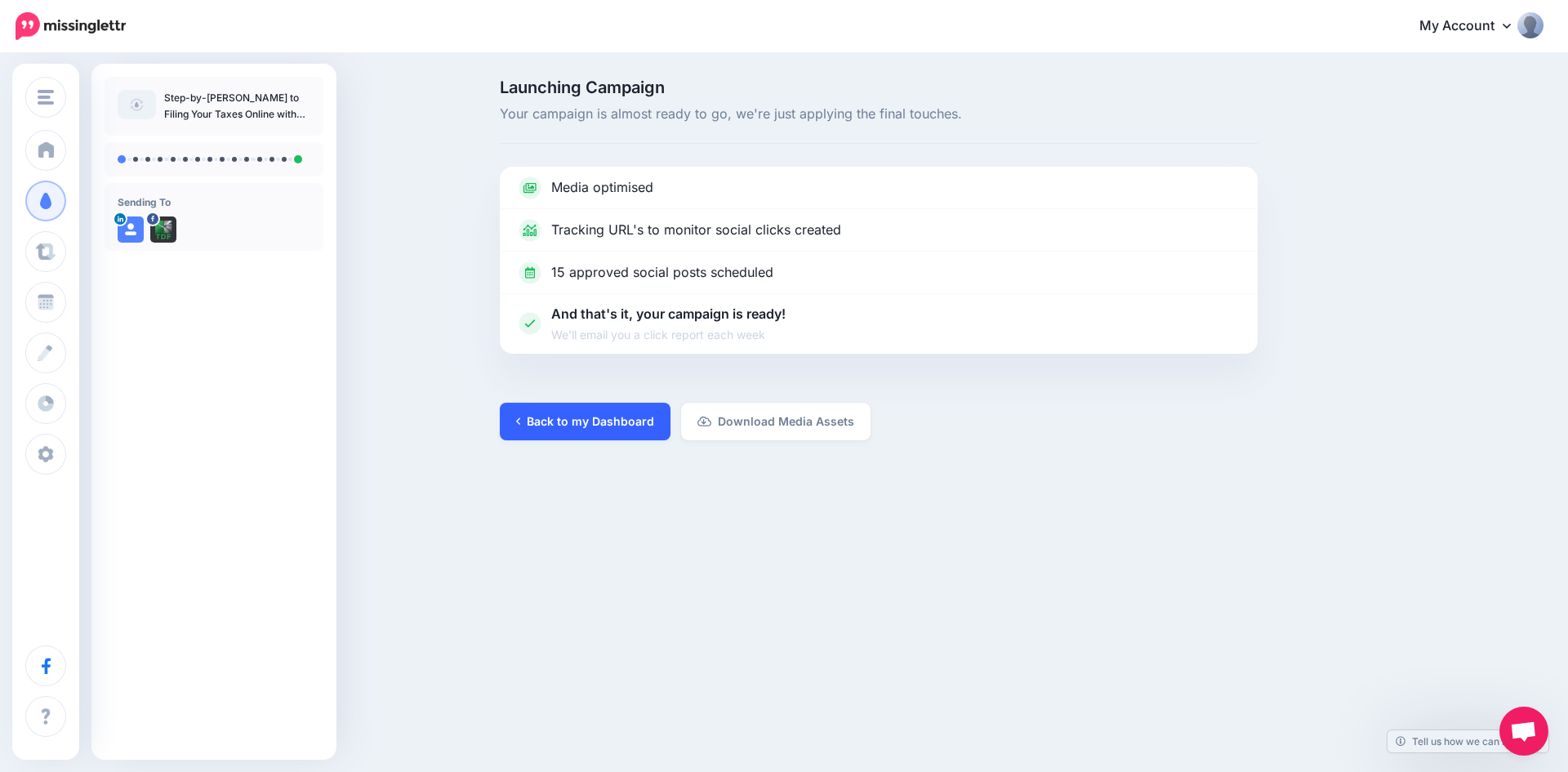
click at [570, 421] on link "Back to my Dashboard" at bounding box center [586, 421] width 171 height 37
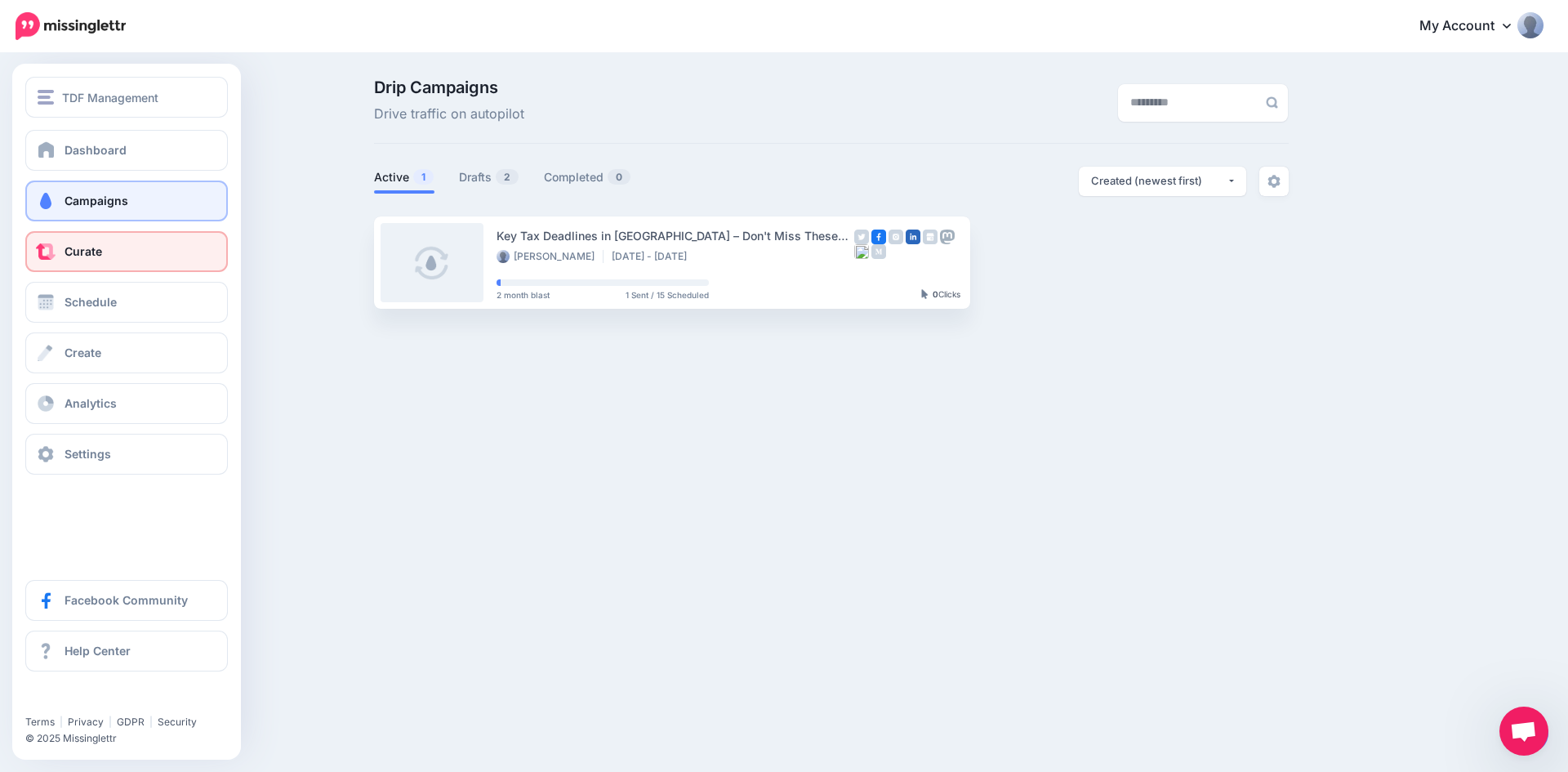
click at [119, 242] on link "Curate" at bounding box center [127, 251] width 203 height 41
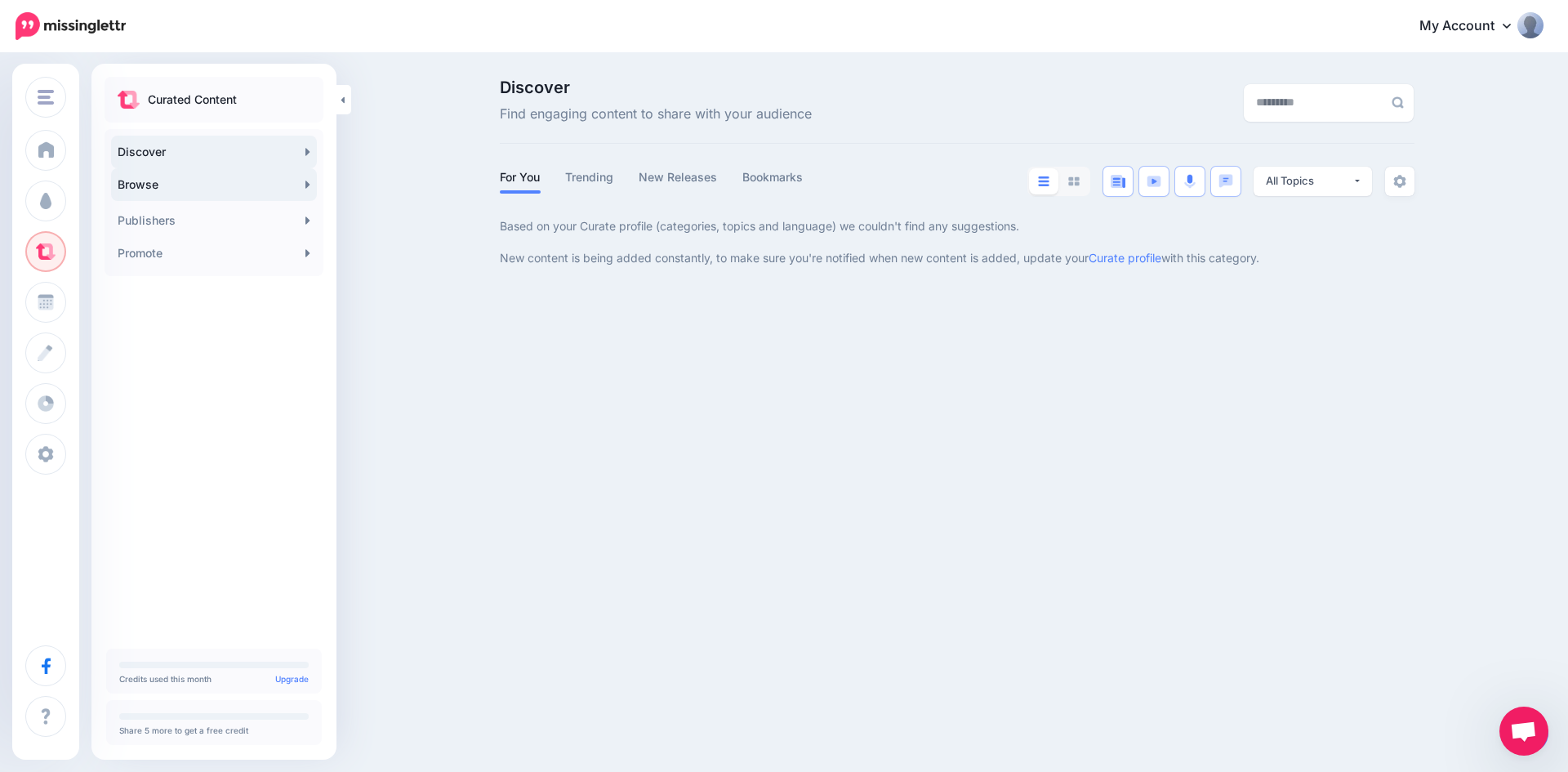
click at [162, 190] on link "Browse" at bounding box center [214, 184] width 206 height 32
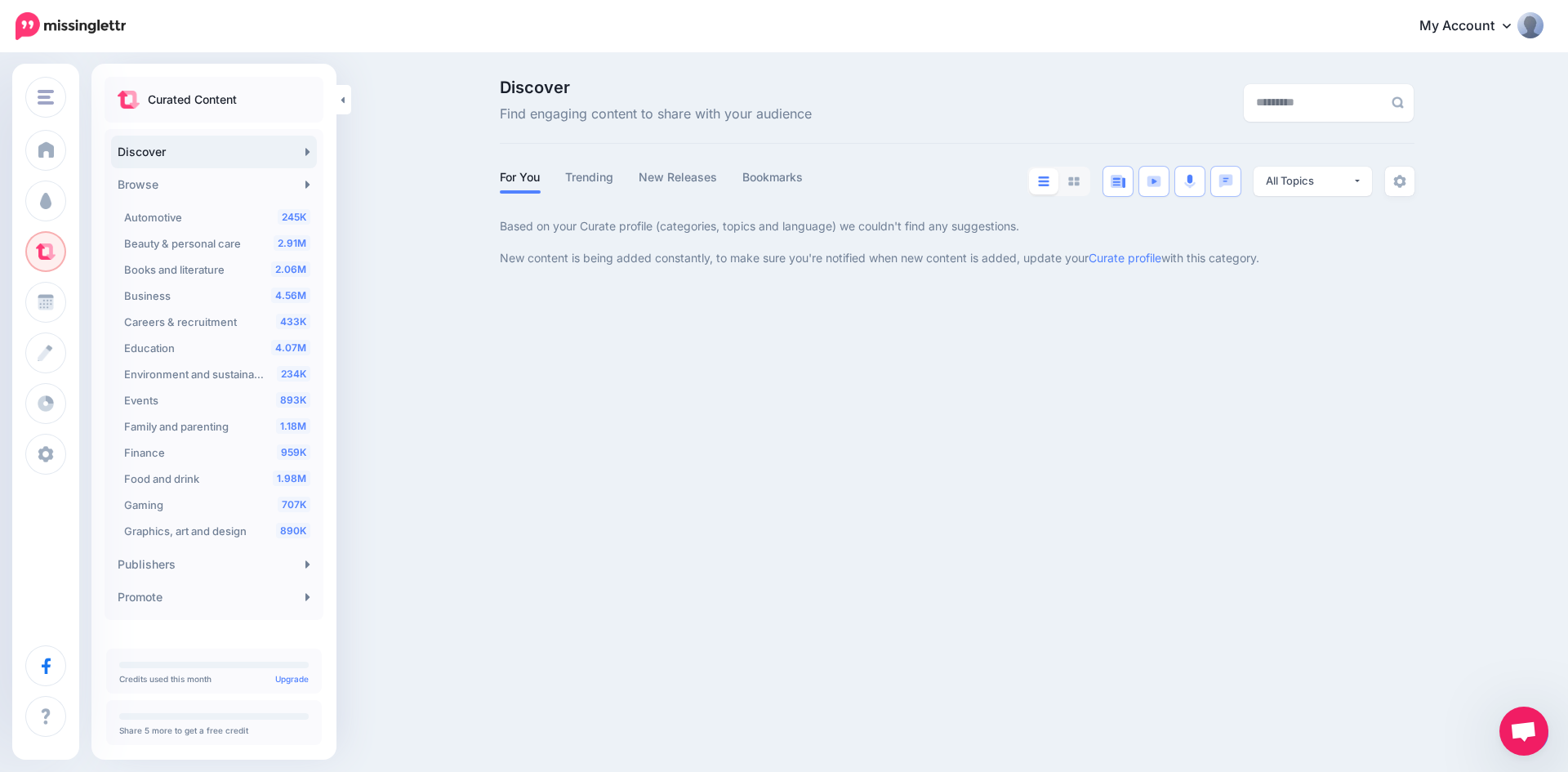
click at [169, 147] on link "Discover" at bounding box center [214, 152] width 206 height 32
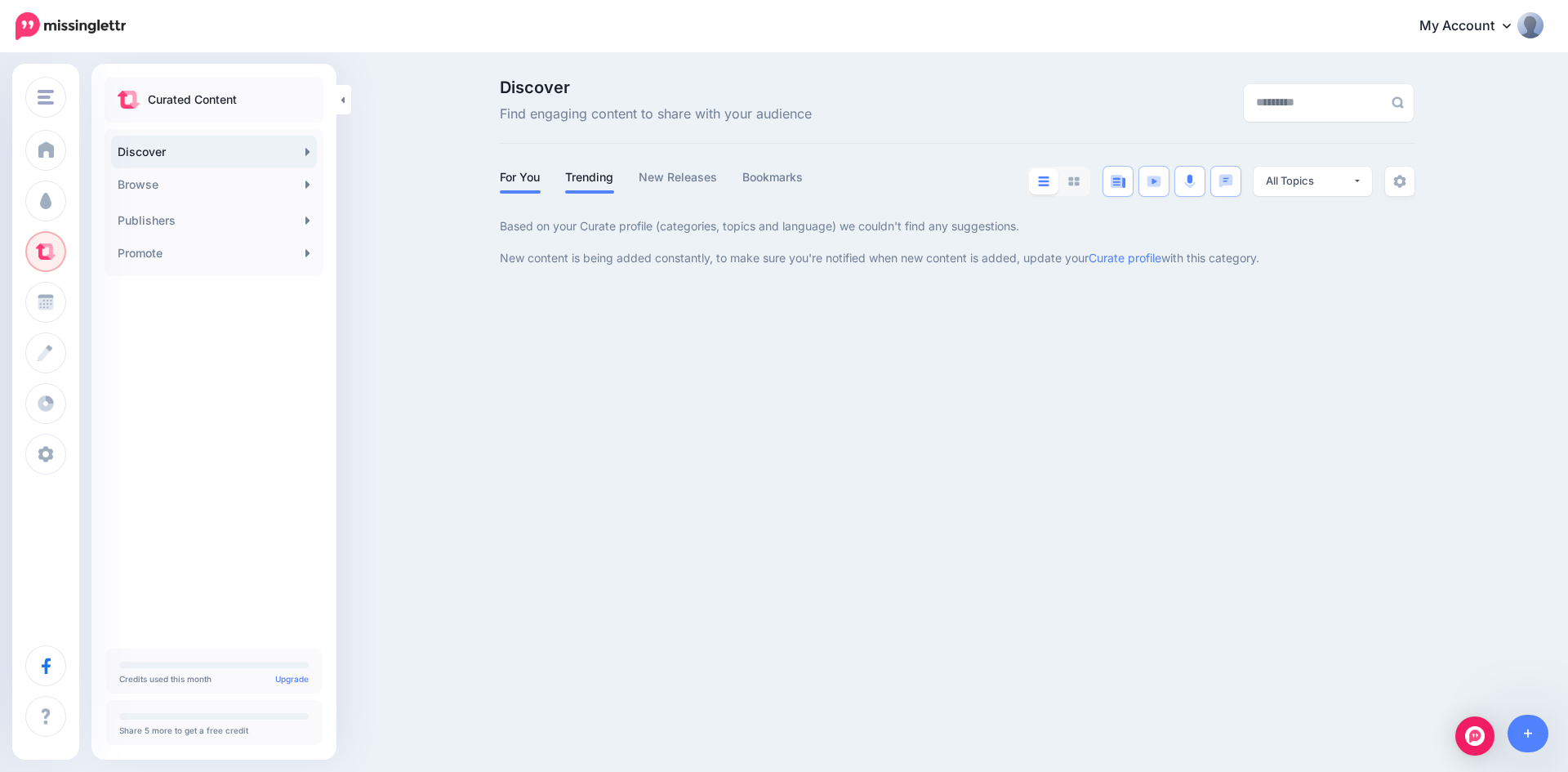
click at [595, 178] on link "Trending" at bounding box center [589, 177] width 49 height 20
click at [668, 176] on link "New Releases" at bounding box center [678, 177] width 80 height 20
click at [760, 178] on link "Bookmarks" at bounding box center [773, 177] width 61 height 20
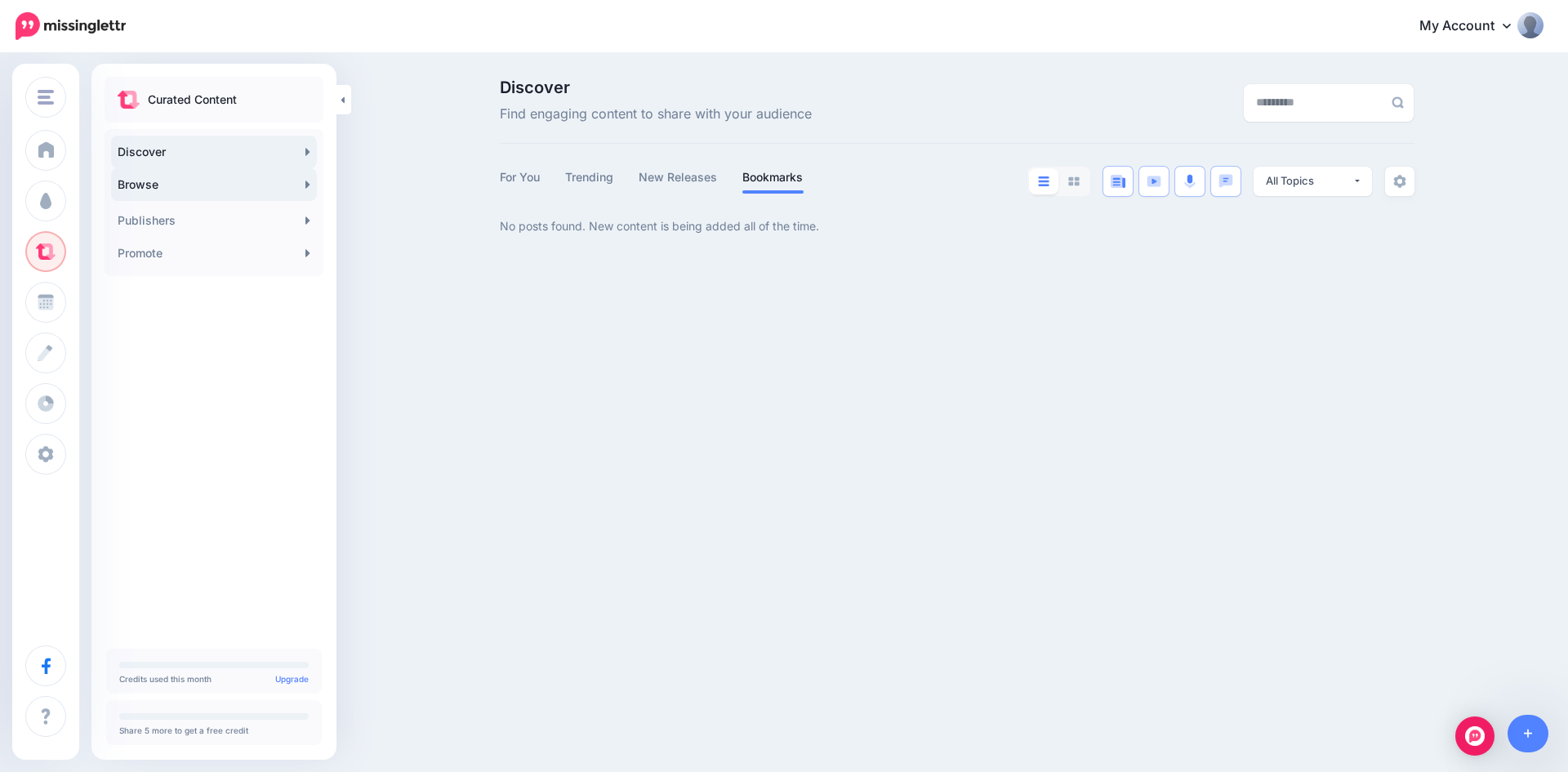
click at [235, 195] on link "Browse" at bounding box center [214, 184] width 206 height 32
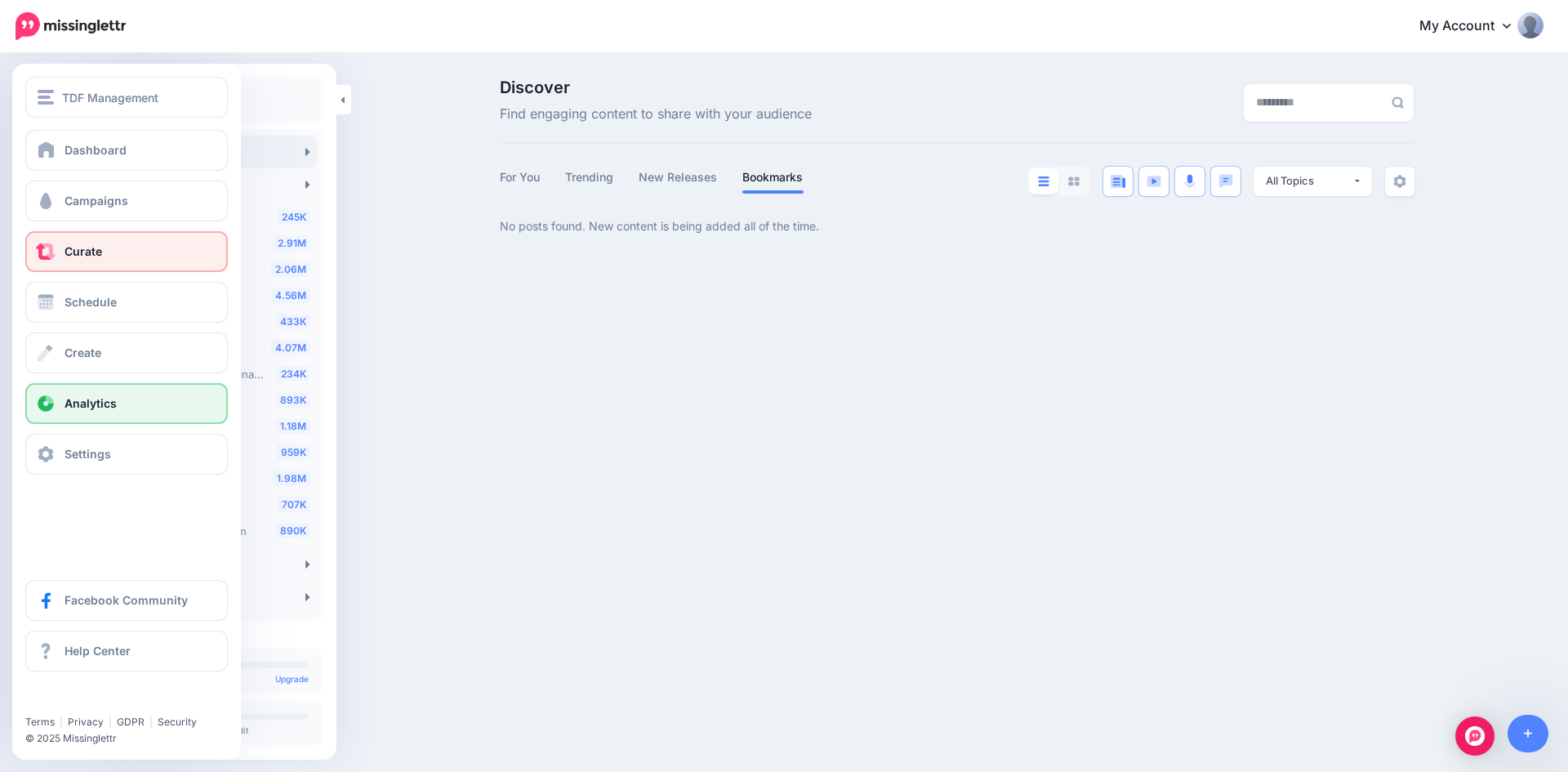
click at [51, 413] on link "Analytics" at bounding box center [127, 403] width 203 height 41
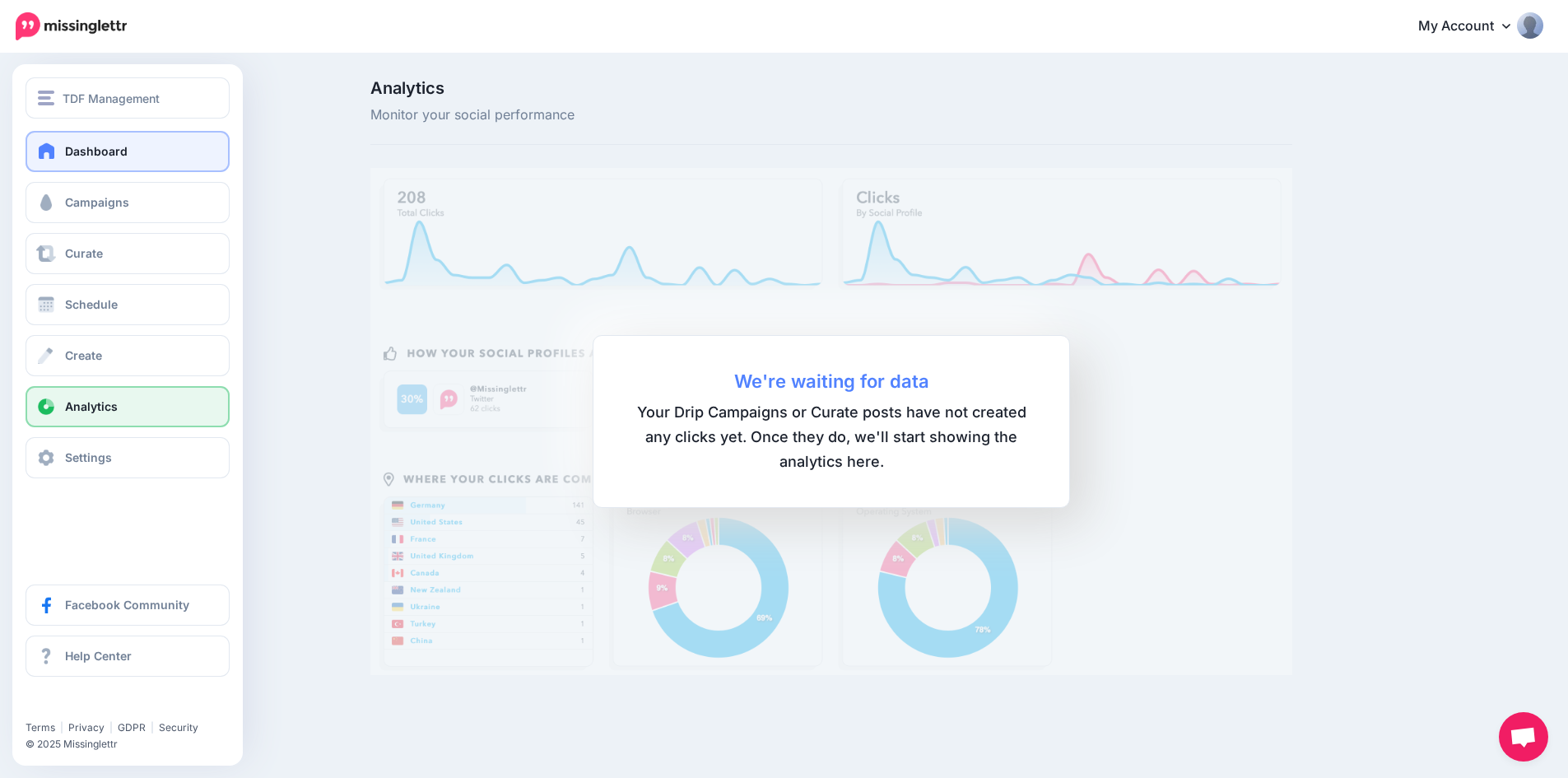
click at [104, 151] on span "Dashboard" at bounding box center [96, 151] width 63 height 14
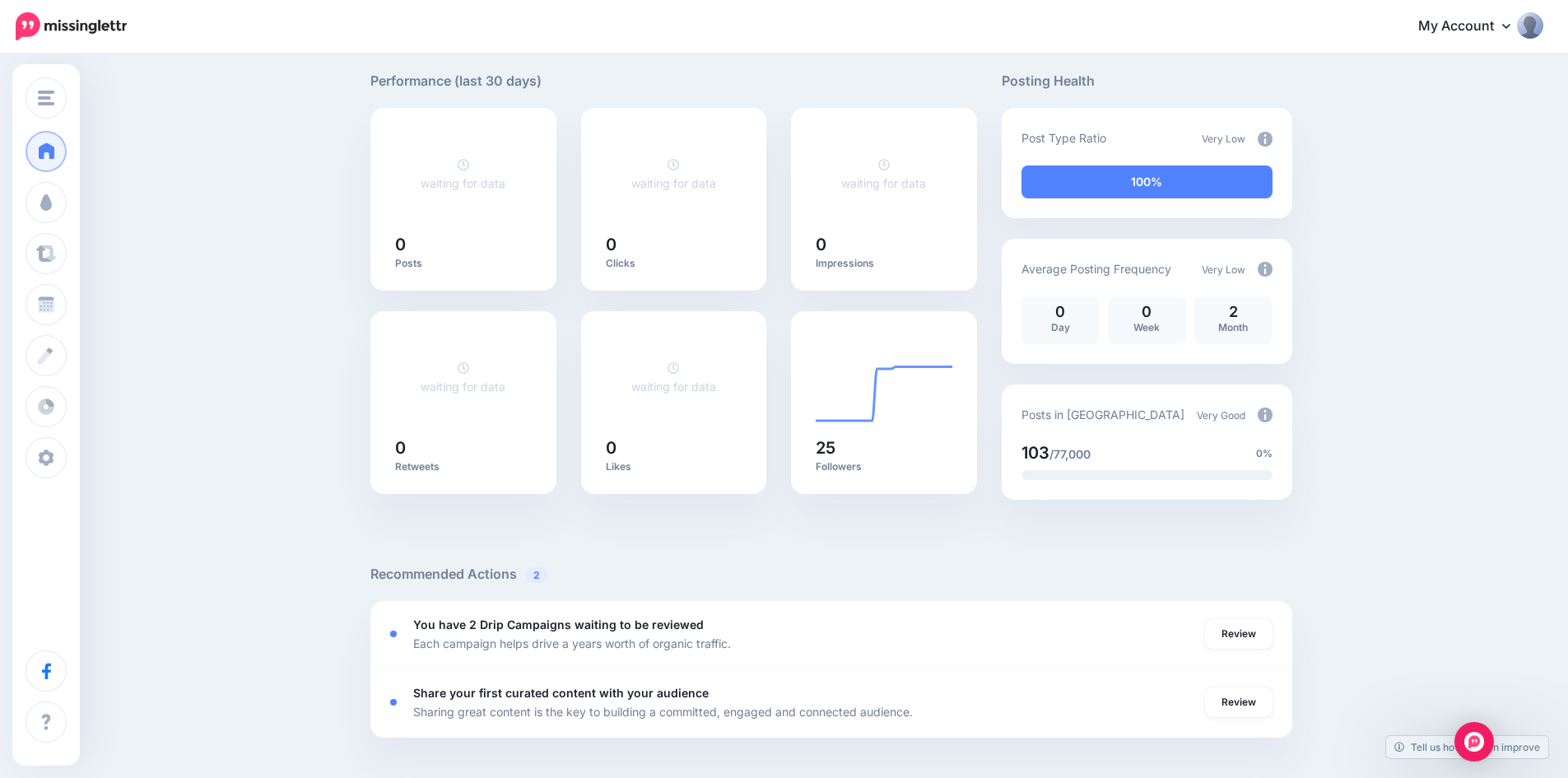
scroll to position [247, 0]
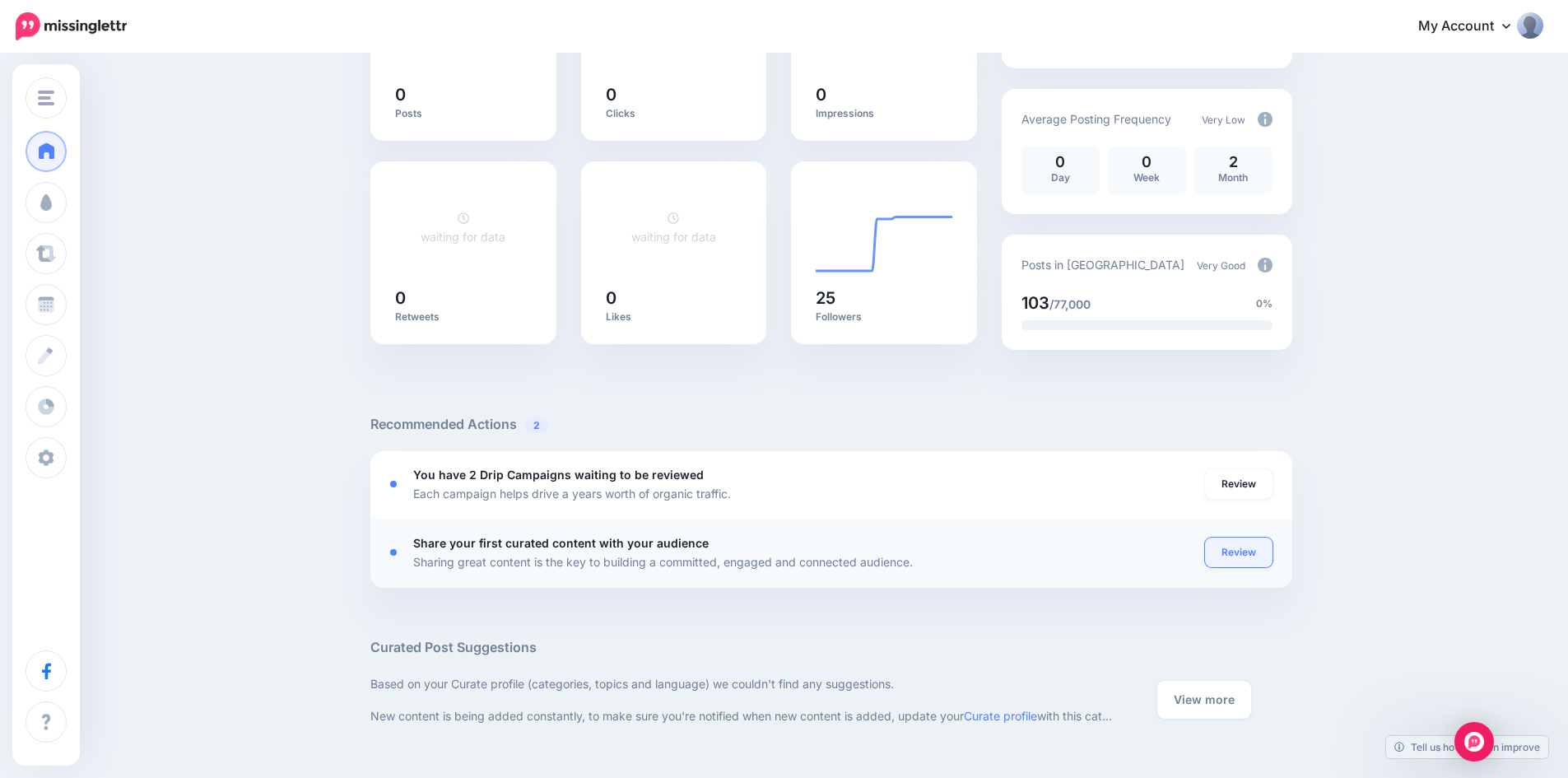
click at [1258, 553] on link "Review" at bounding box center [1238, 553] width 68 height 30
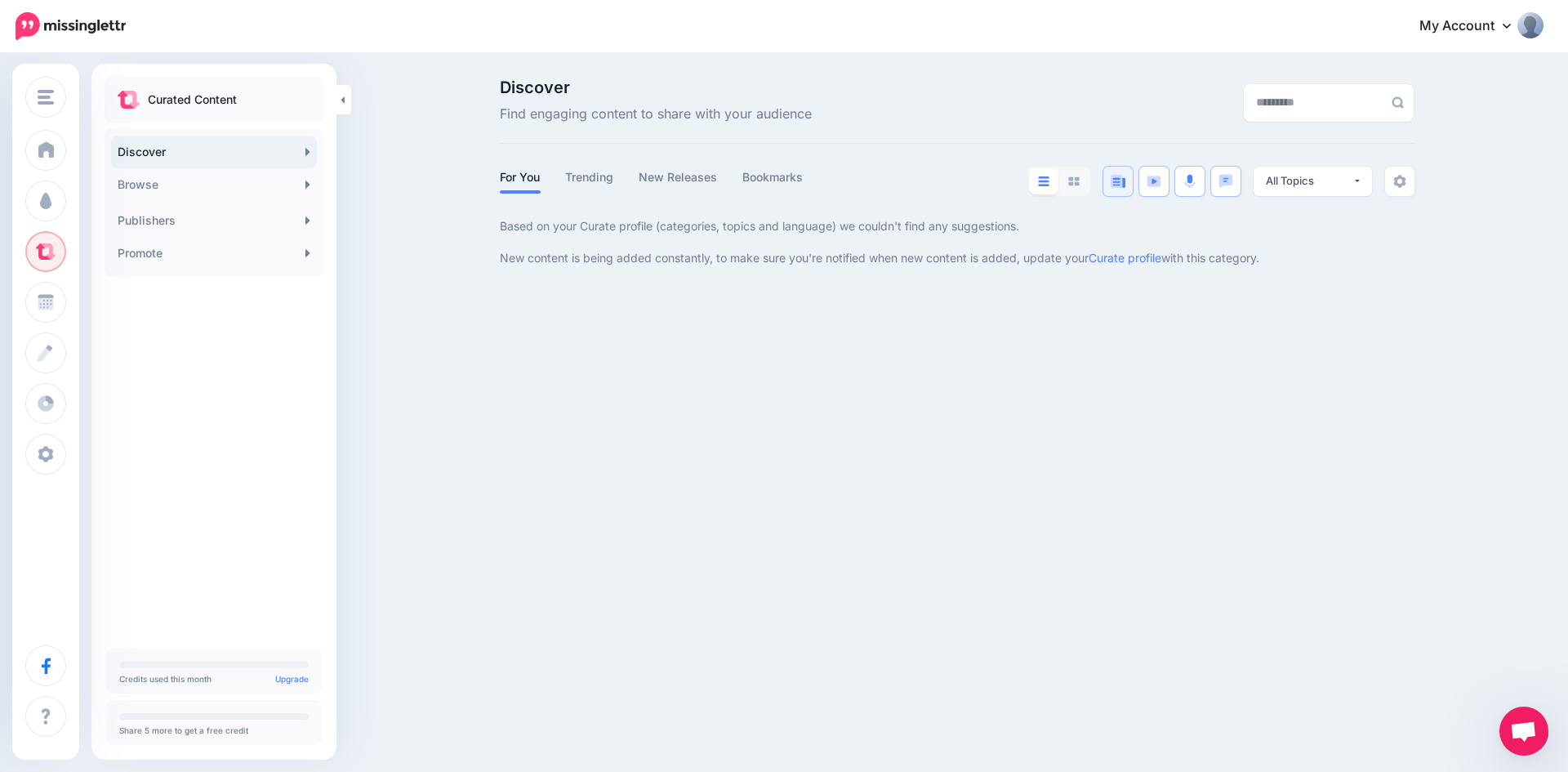
click at [1123, 184] on img at bounding box center [1118, 181] width 15 height 13
click at [1398, 179] on img at bounding box center [1400, 181] width 13 height 13
